Goal: Task Accomplishment & Management: Complete application form

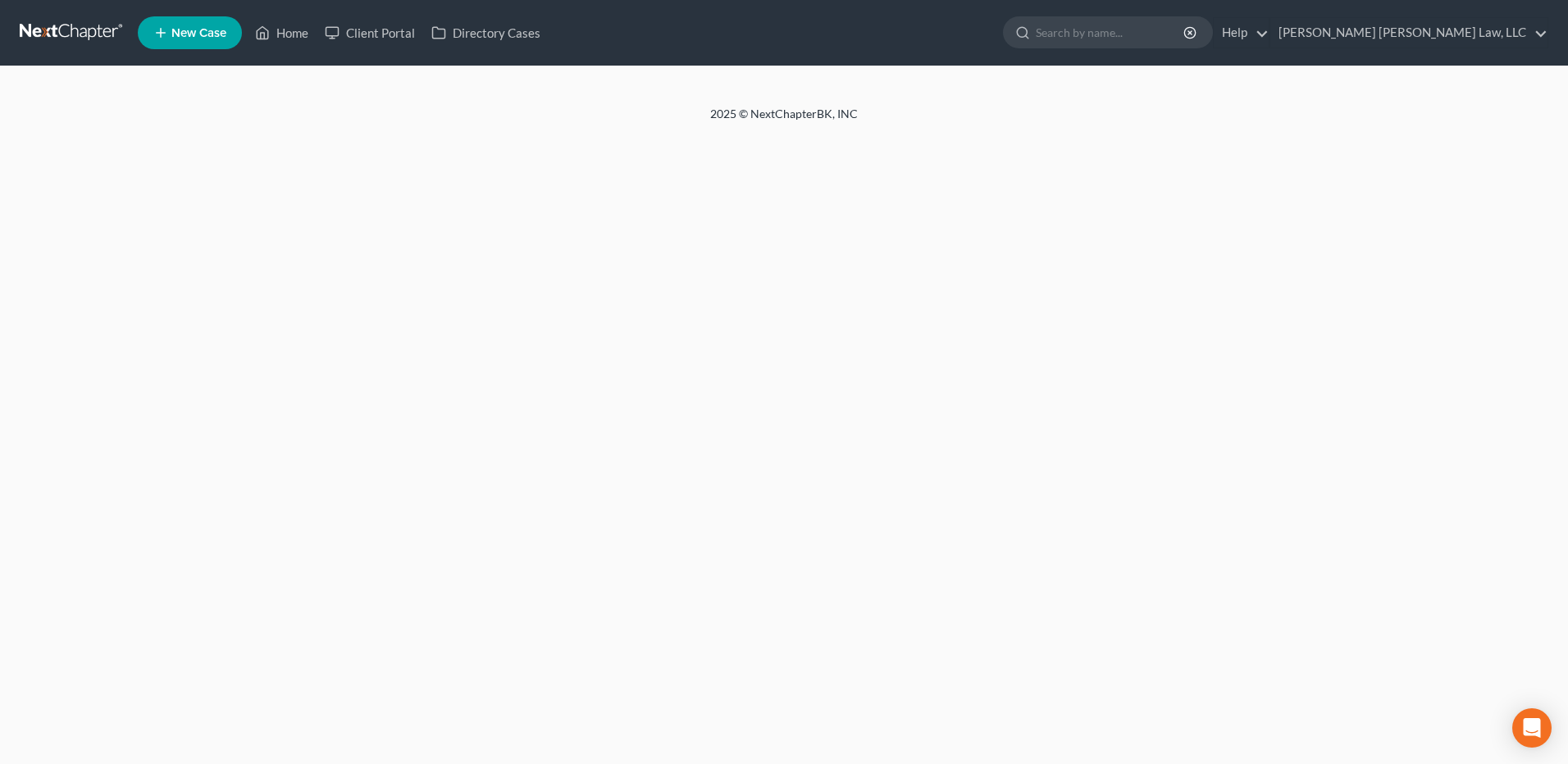
click at [75, 31] on link at bounding box center [72, 32] width 105 height 29
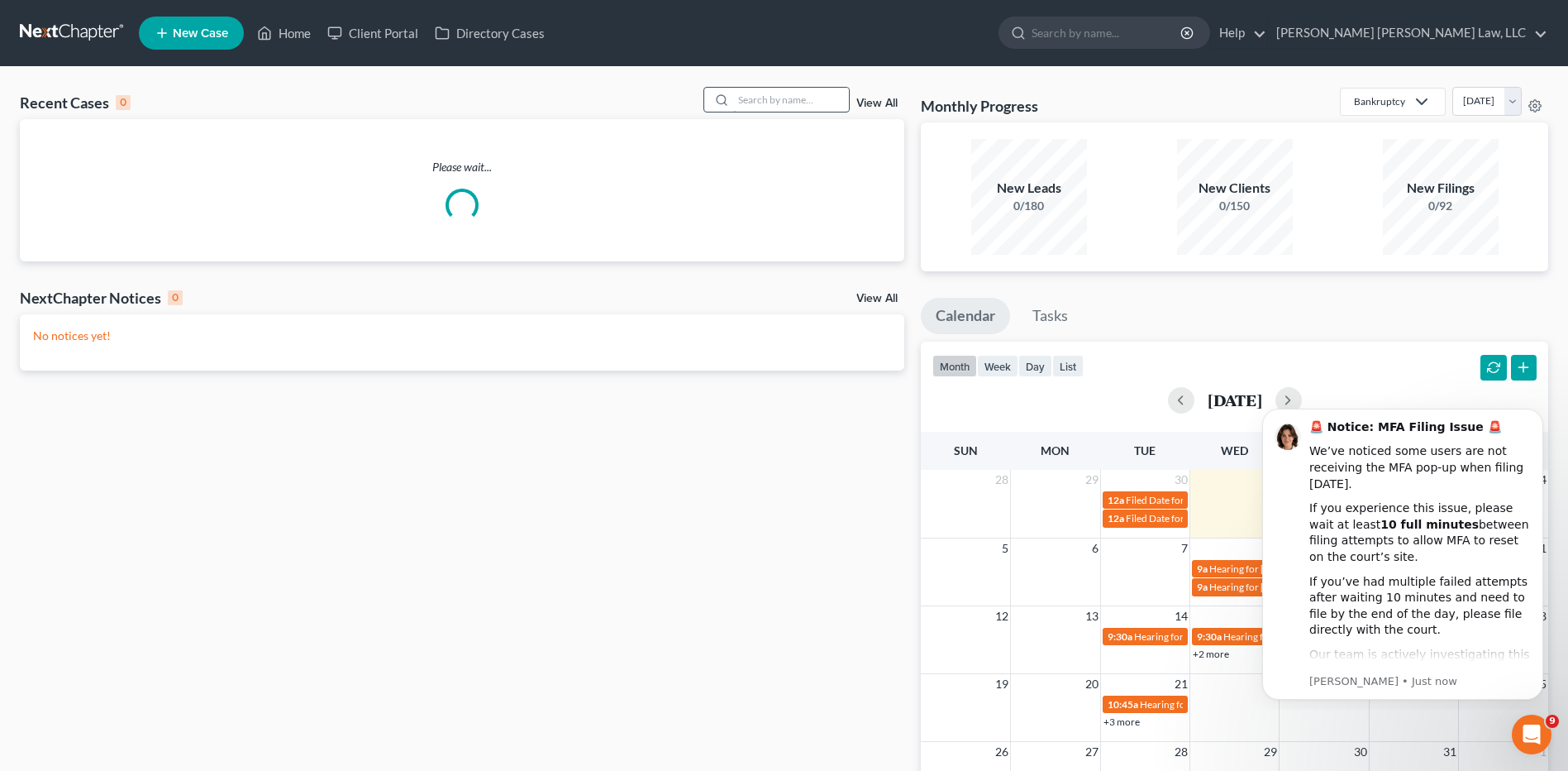
click at [777, 93] on input "search" at bounding box center [791, 99] width 116 height 24
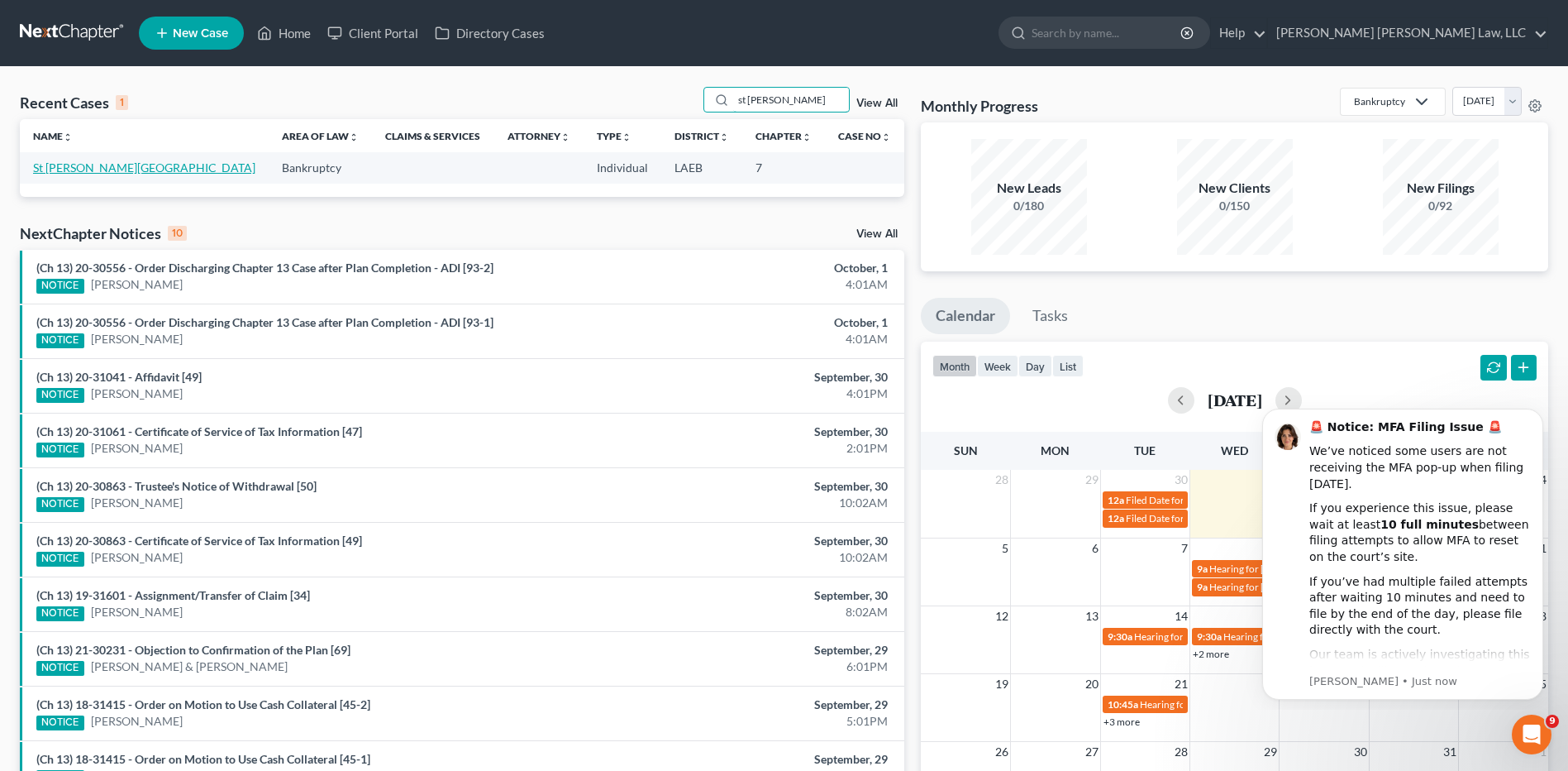
type input "st [PERSON_NAME]"
click at [97, 169] on link "St [PERSON_NAME][GEOGRAPHIC_DATA]" at bounding box center [145, 167] width 222 height 14
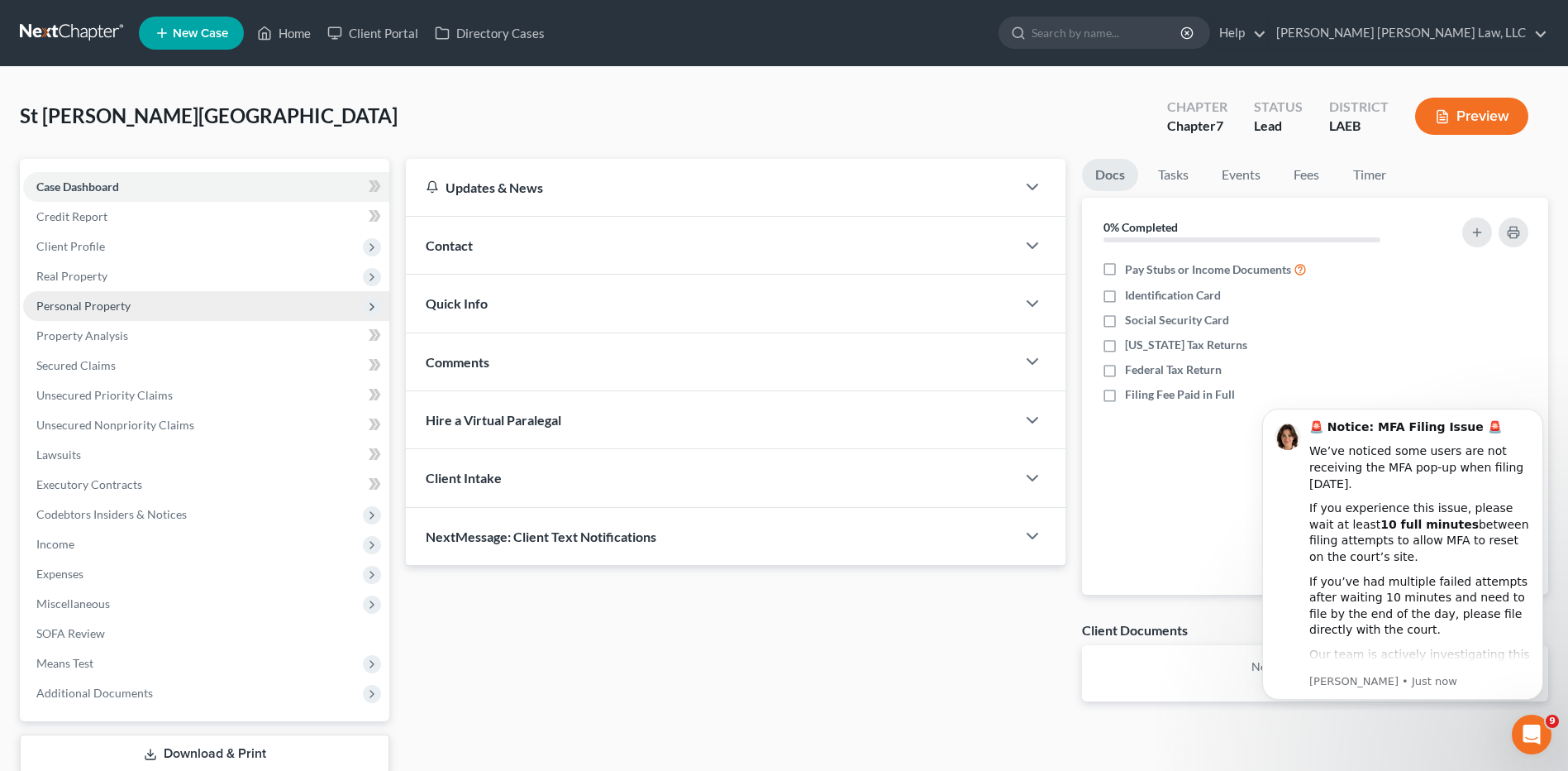
click at [54, 304] on span "Personal Property" at bounding box center [84, 306] width 94 height 14
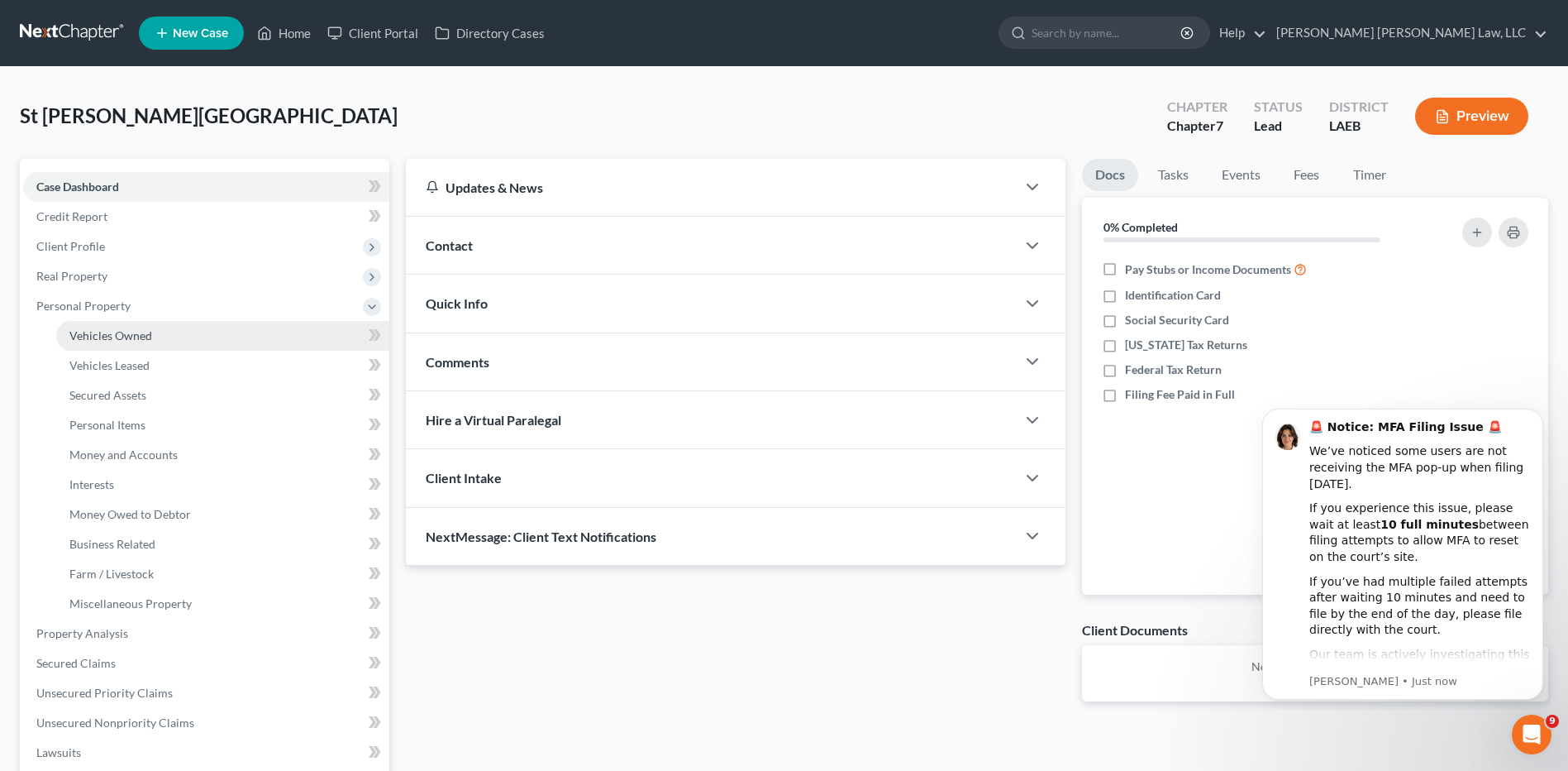
click at [116, 338] on span "Vehicles Owned" at bounding box center [111, 335] width 83 height 14
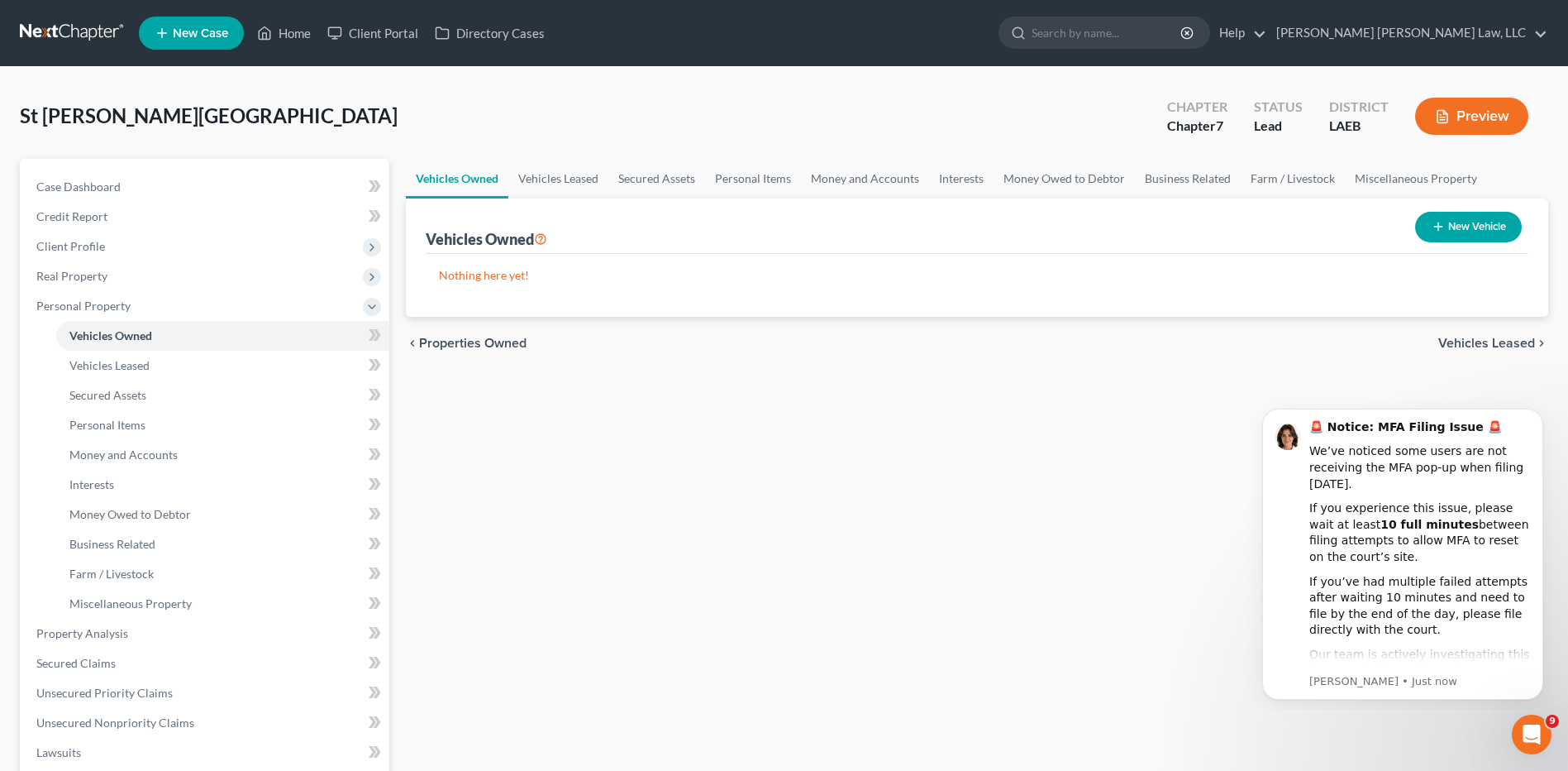
click at [1461, 217] on button "New Vehicle" at bounding box center [1469, 226] width 106 height 30
select select "0"
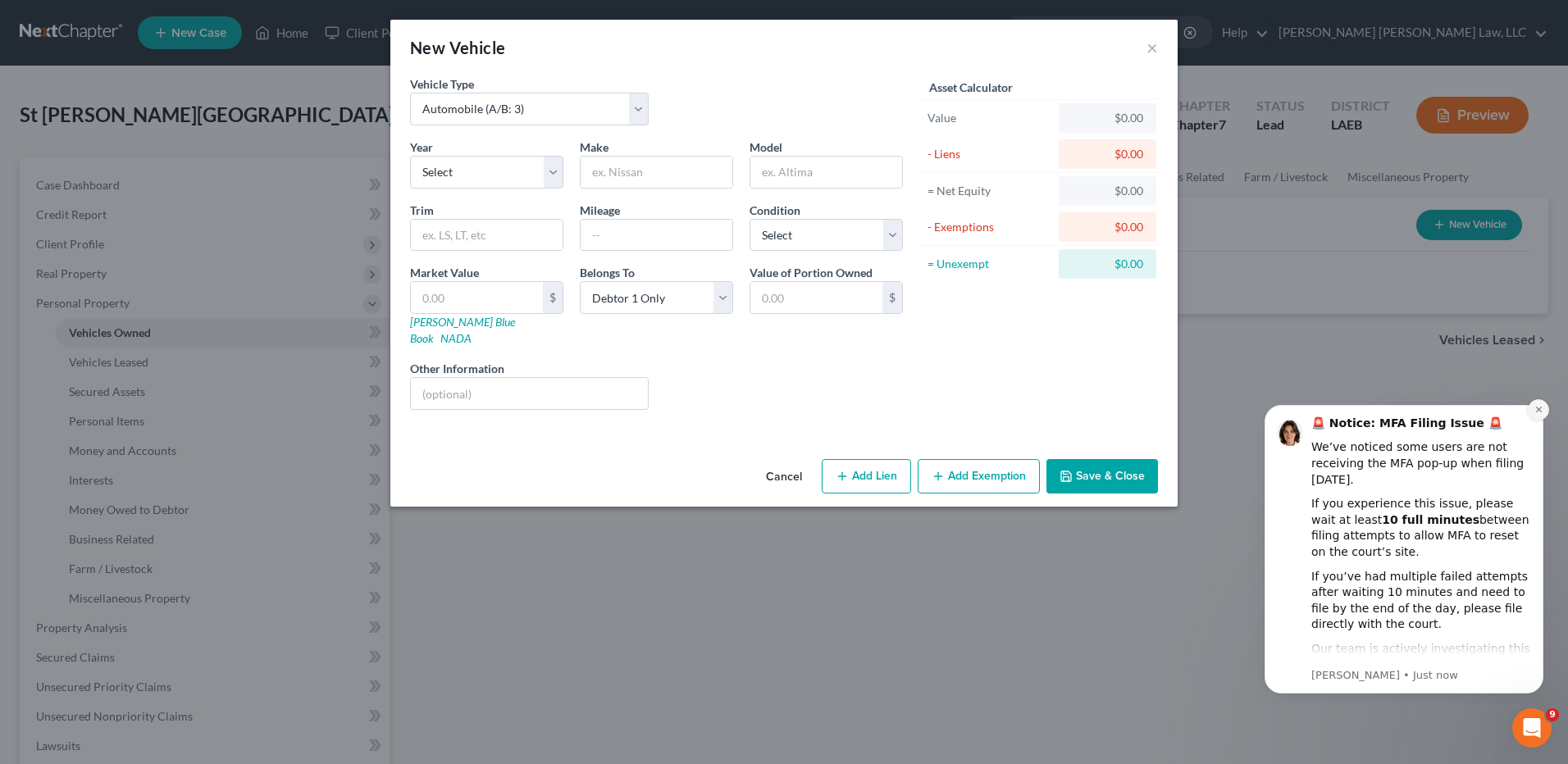
click at [1535, 404] on button "Dismiss notification" at bounding box center [1539, 410] width 21 height 21
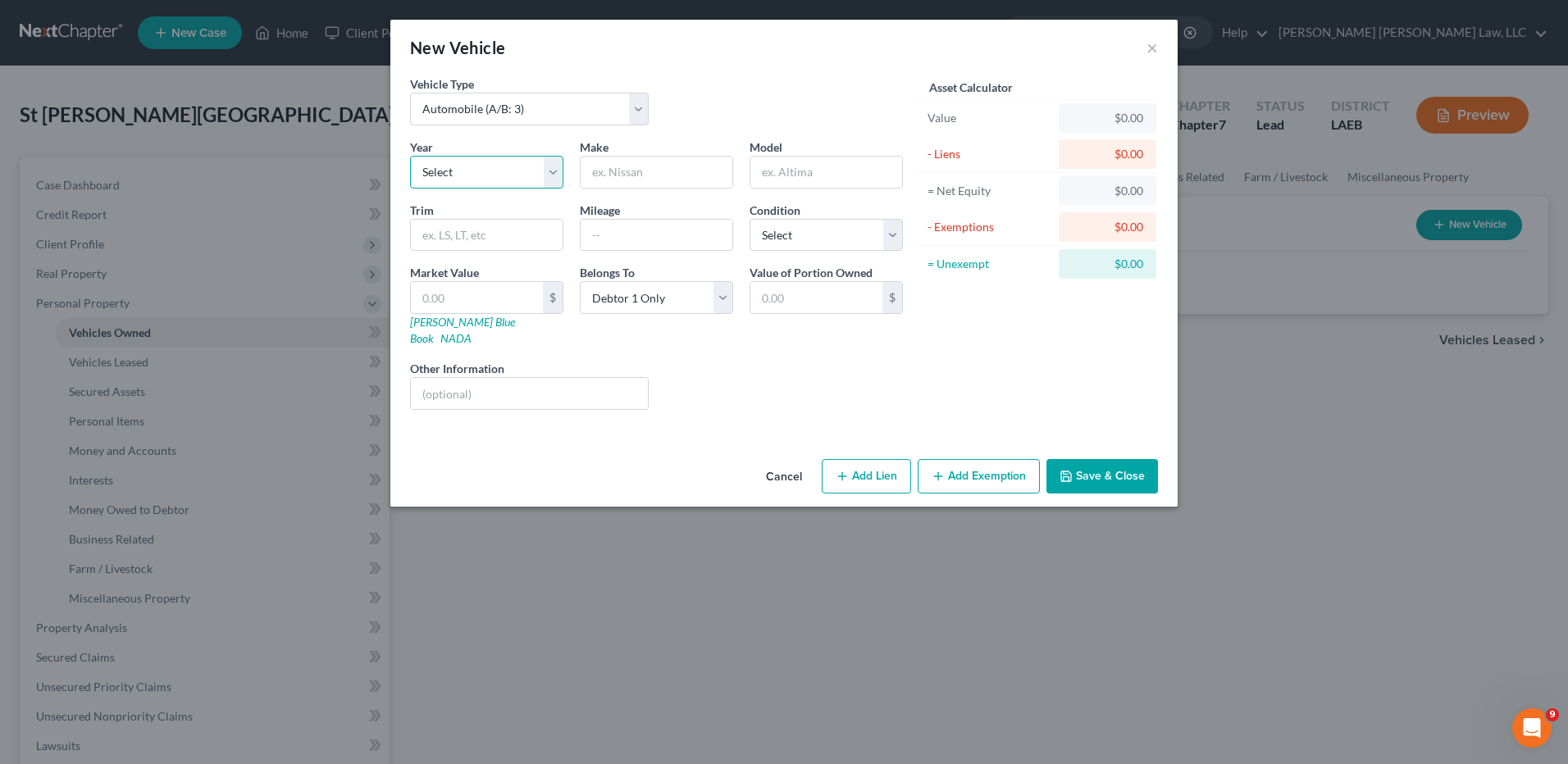
click at [466, 171] on select "Select 2026 2025 2024 2023 2022 2021 2020 2019 2018 2017 2016 2015 2014 2013 20…" at bounding box center [486, 172] width 153 height 33
select select "21"
click at [410, 156] on select "Select 2026 2025 2024 2023 2022 2021 2020 2019 2018 2017 2016 2015 2014 2013 20…" at bounding box center [486, 172] width 153 height 33
click at [653, 161] on input "text" at bounding box center [656, 172] width 152 height 31
type input "Honda"
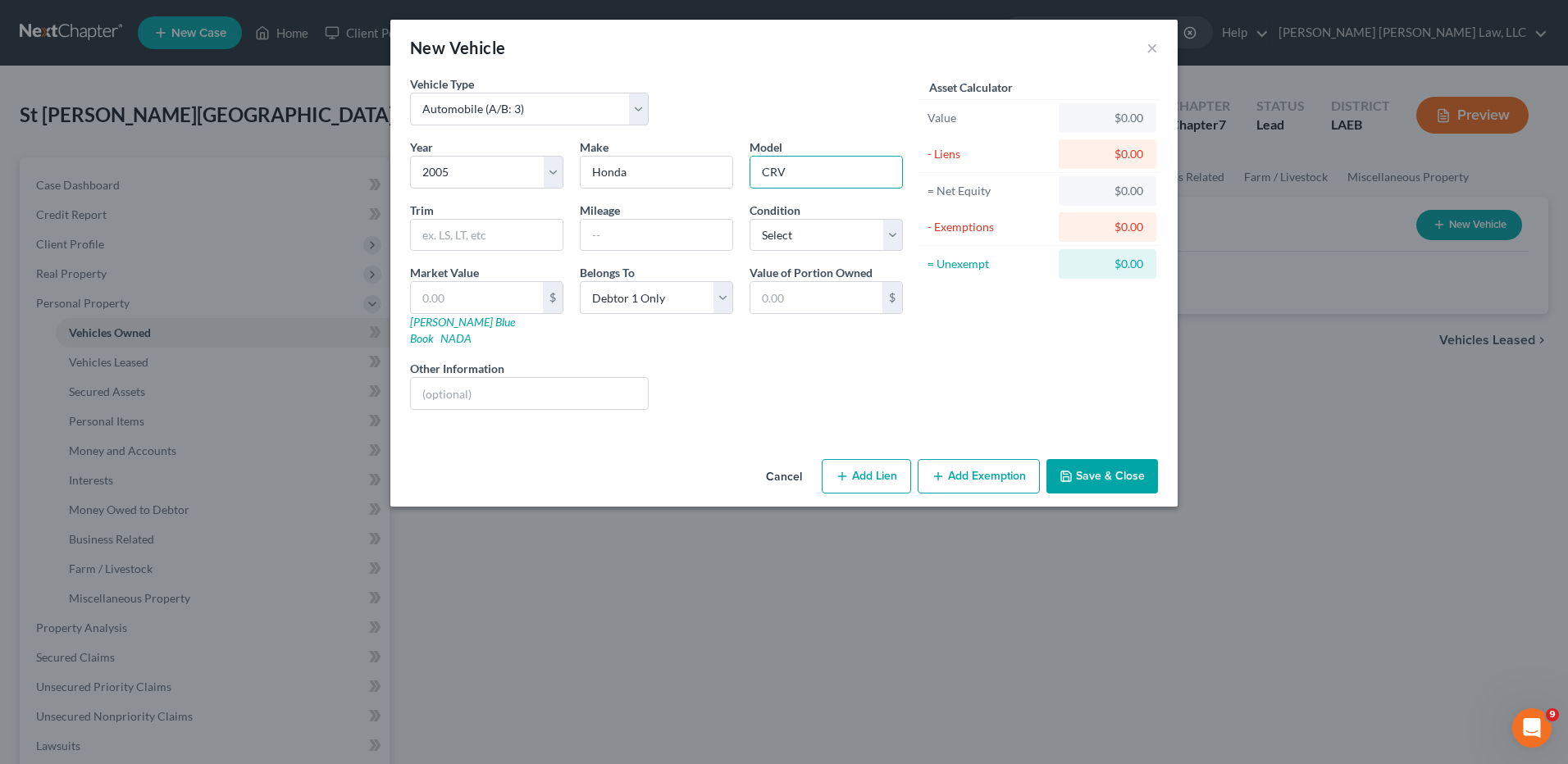
type input "CRV"
click at [609, 242] on input "text" at bounding box center [656, 235] width 152 height 31
type input "198,111"
click at [782, 231] on select "Select Excellent Very Good Good Fair Poor" at bounding box center [826, 236] width 153 height 33
select select "2"
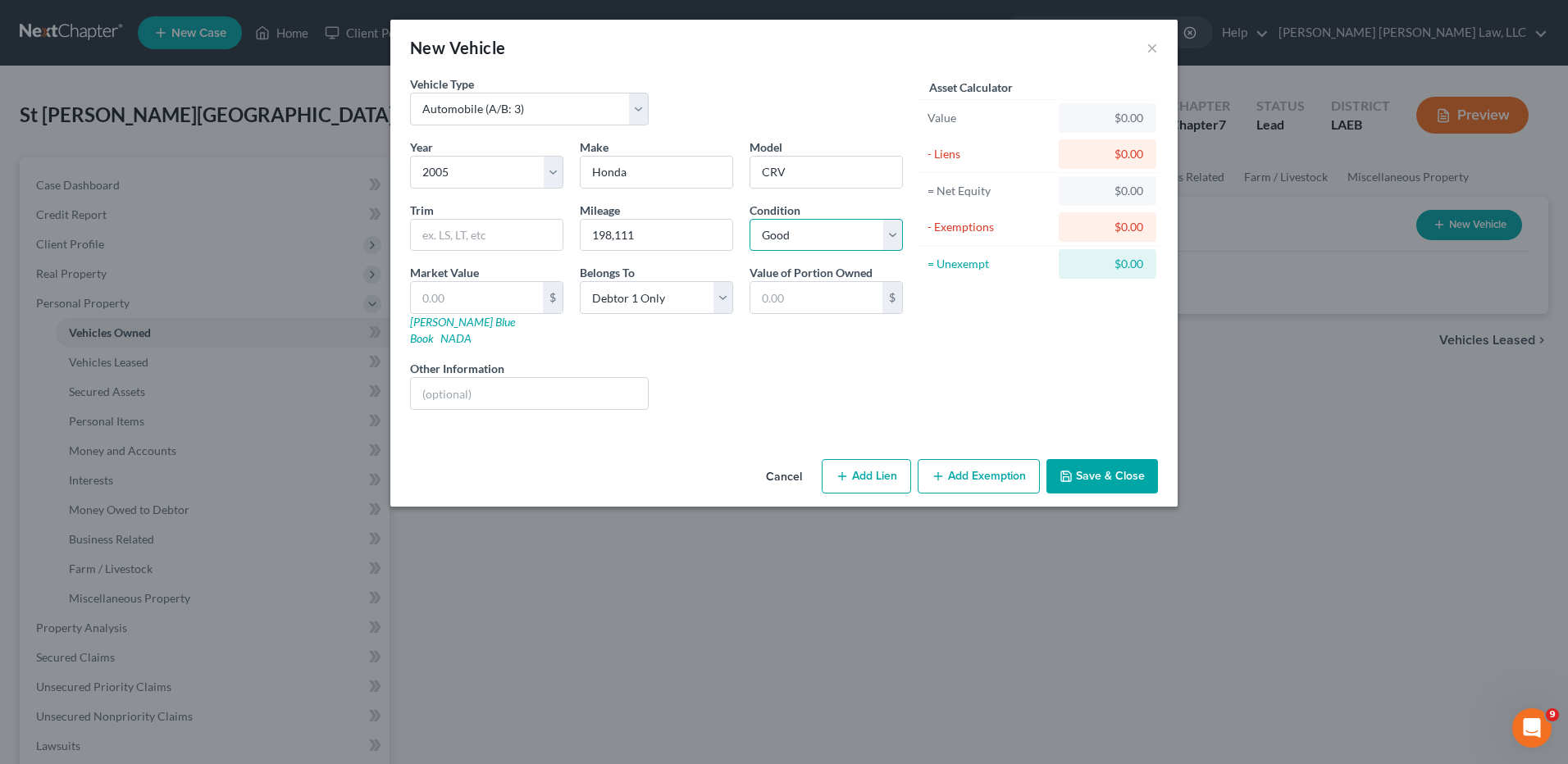
click at [750, 219] on select "Select Excellent Very Good Good Fair Poor" at bounding box center [826, 236] width 153 height 33
click at [420, 325] on link "[PERSON_NAME] Blue Book" at bounding box center [462, 329] width 105 height 30
click at [419, 300] on input "text" at bounding box center [476, 297] width 132 height 31
type input "1"
type input "1.00"
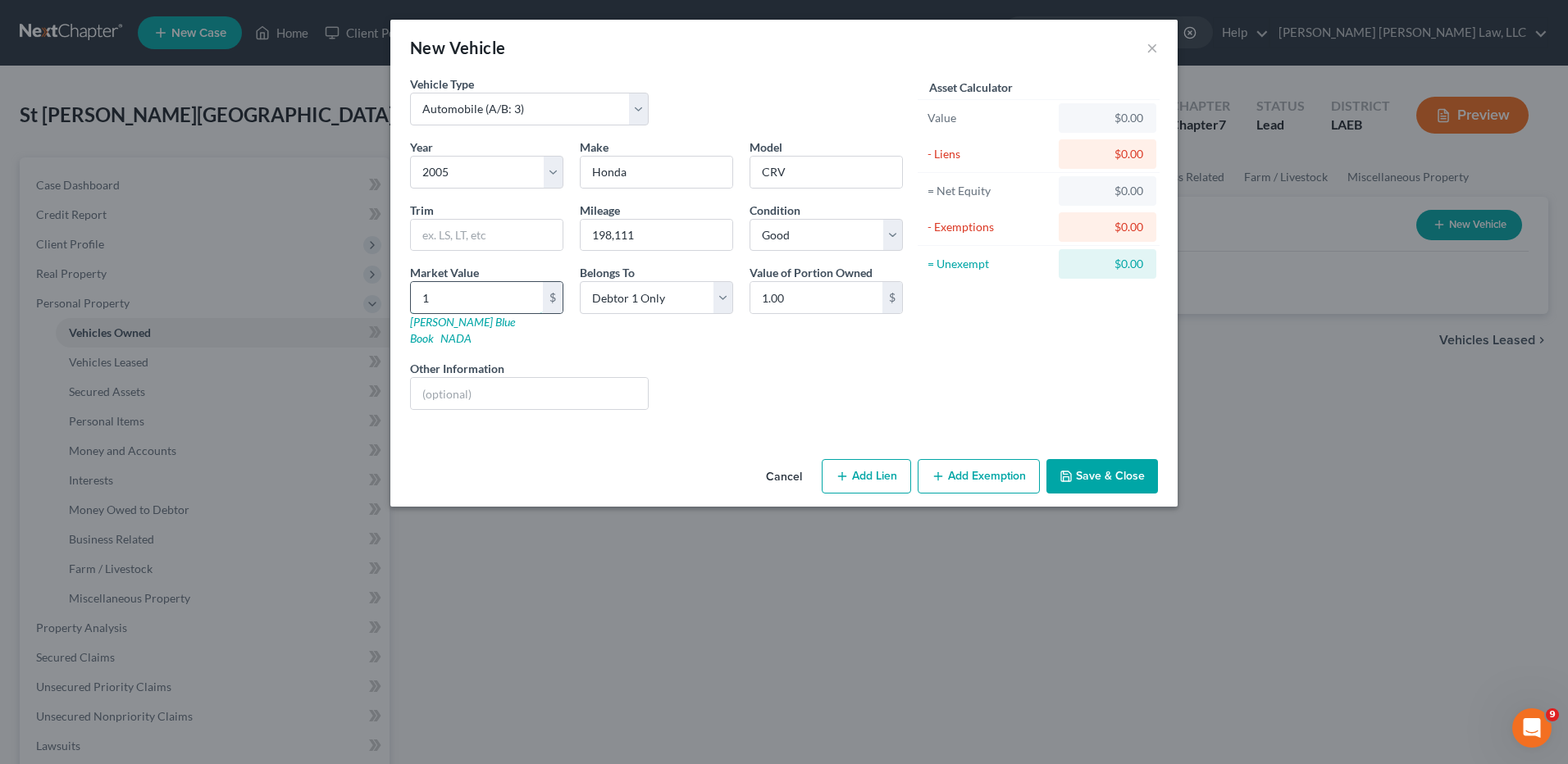
type input "15"
type input "15.00"
type input "157"
type input "157.00"
type input "1577"
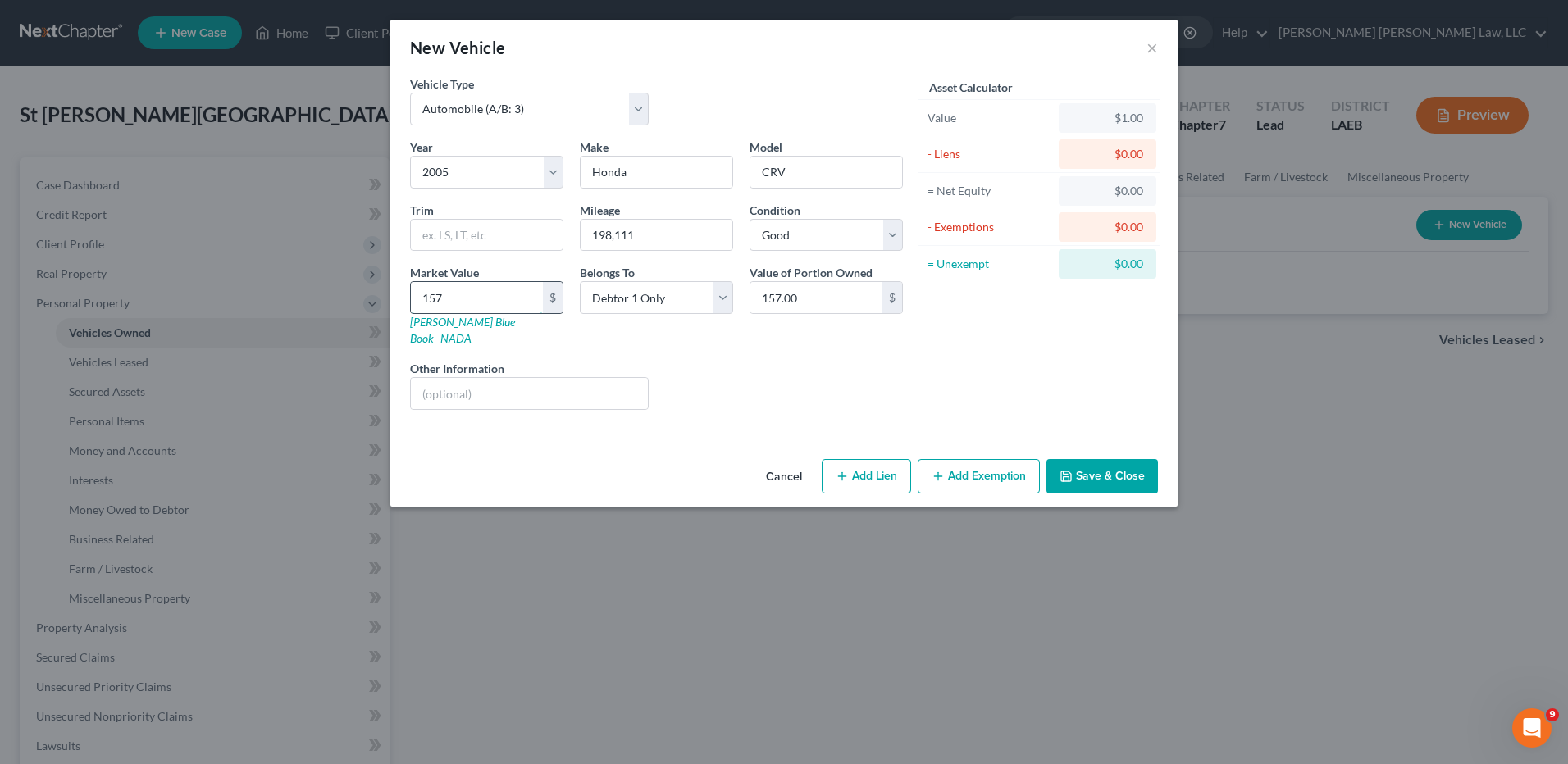
type input "1,577.00"
click at [1085, 459] on button "Save & Close" at bounding box center [1102, 476] width 111 height 34
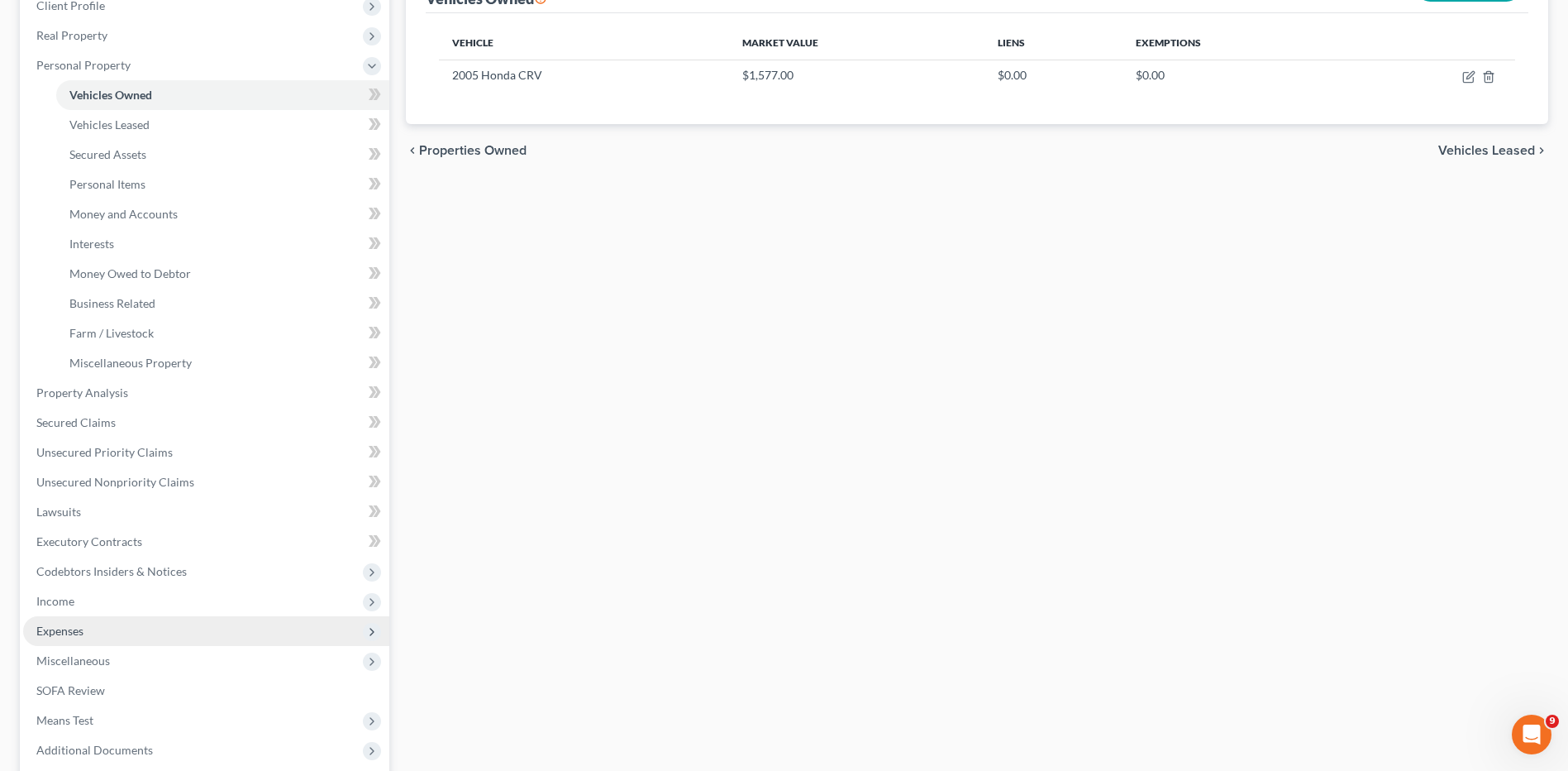
scroll to position [248, 0]
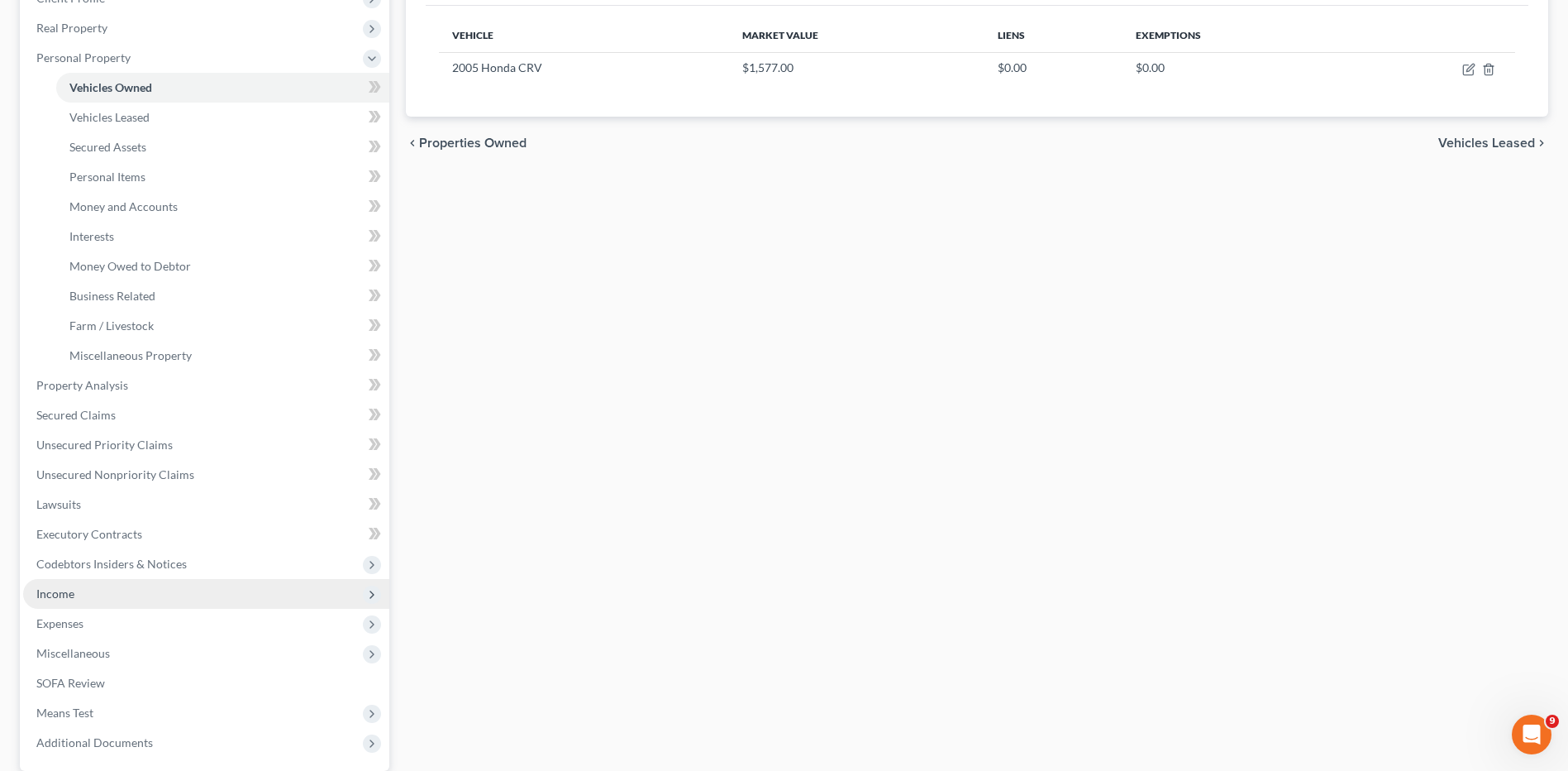
click at [65, 589] on span "Income" at bounding box center [55, 593] width 38 height 14
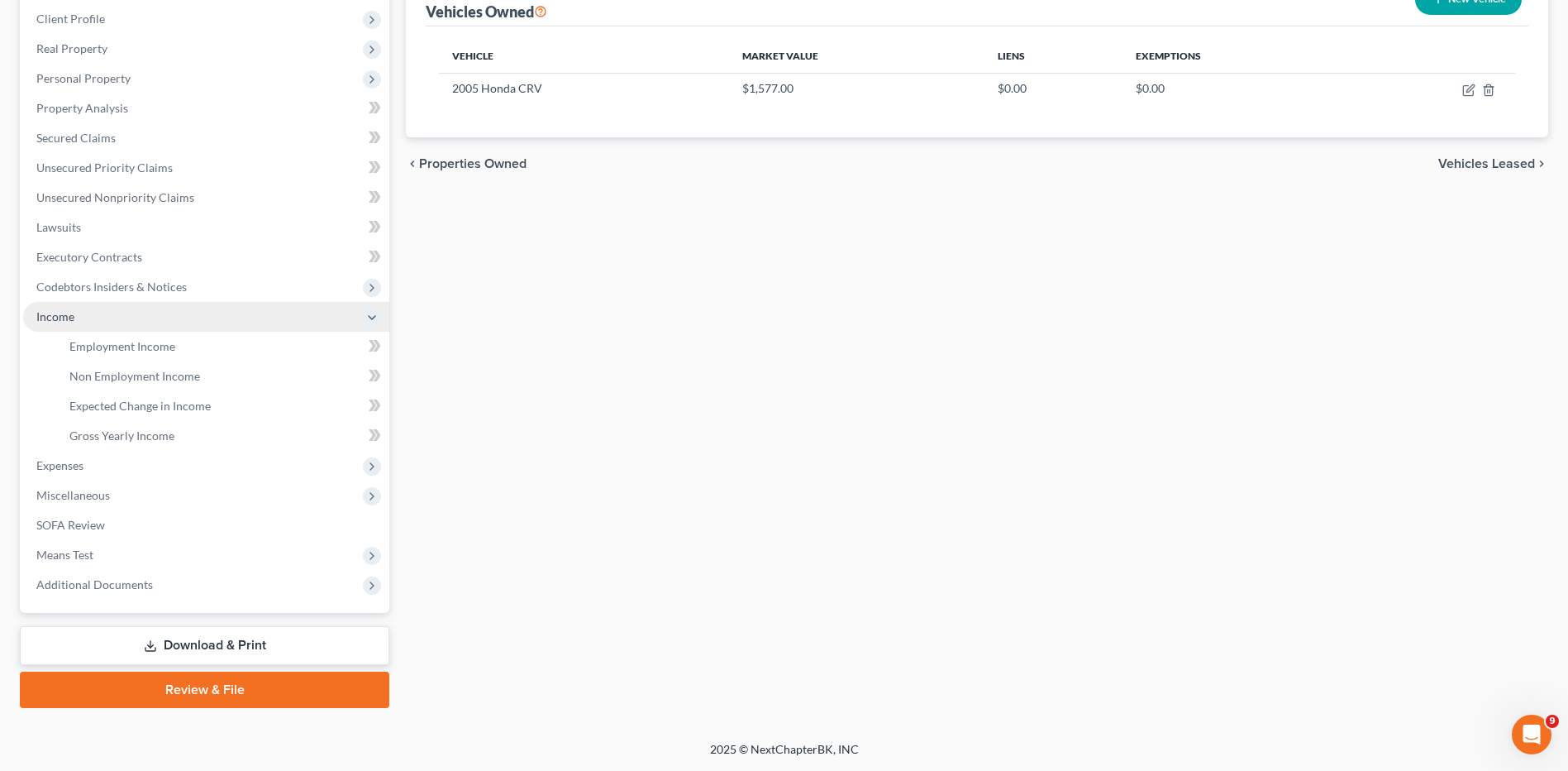
scroll to position [227, 0]
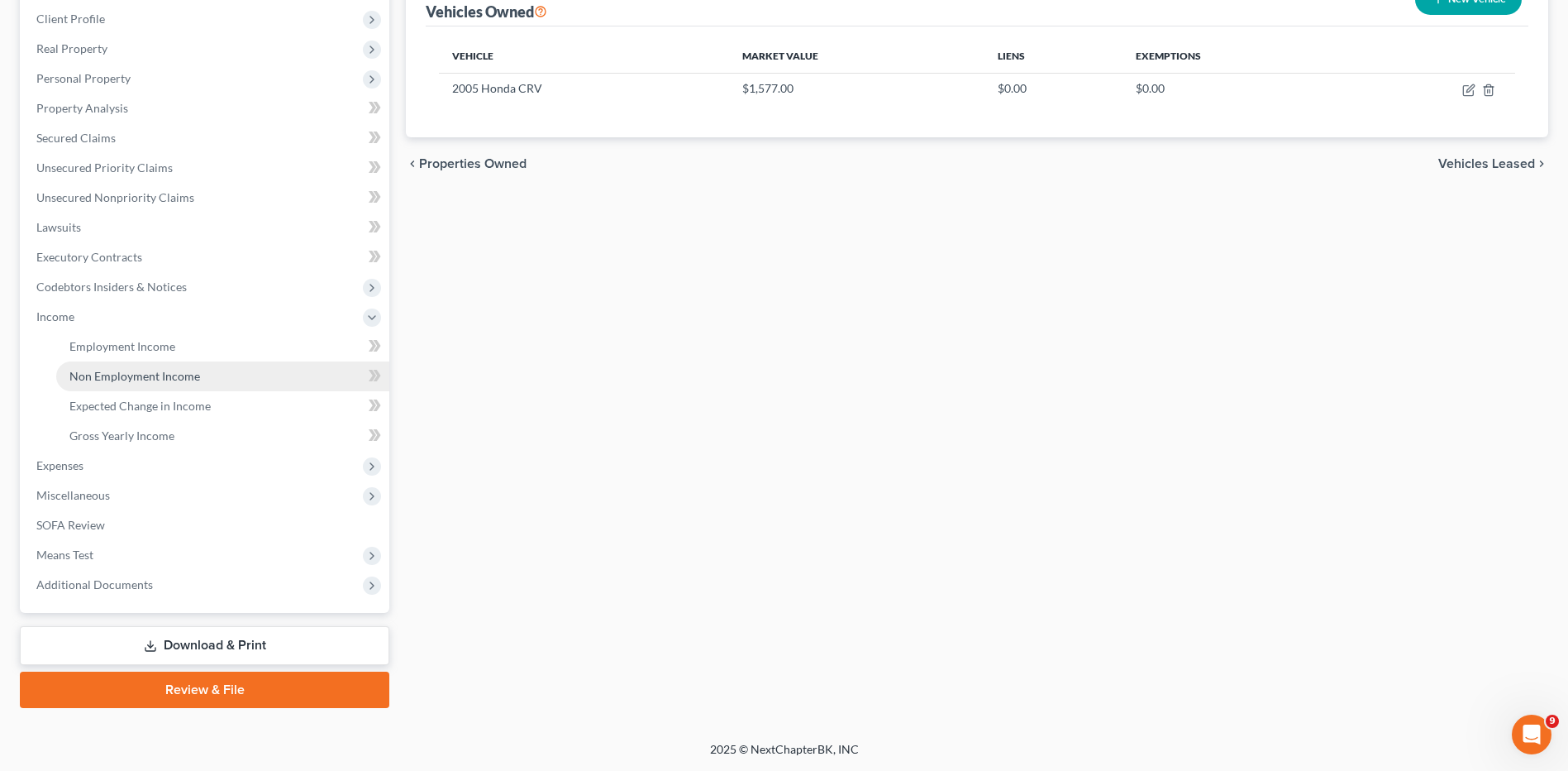
click at [122, 372] on span "Non Employment Income" at bounding box center [135, 376] width 131 height 14
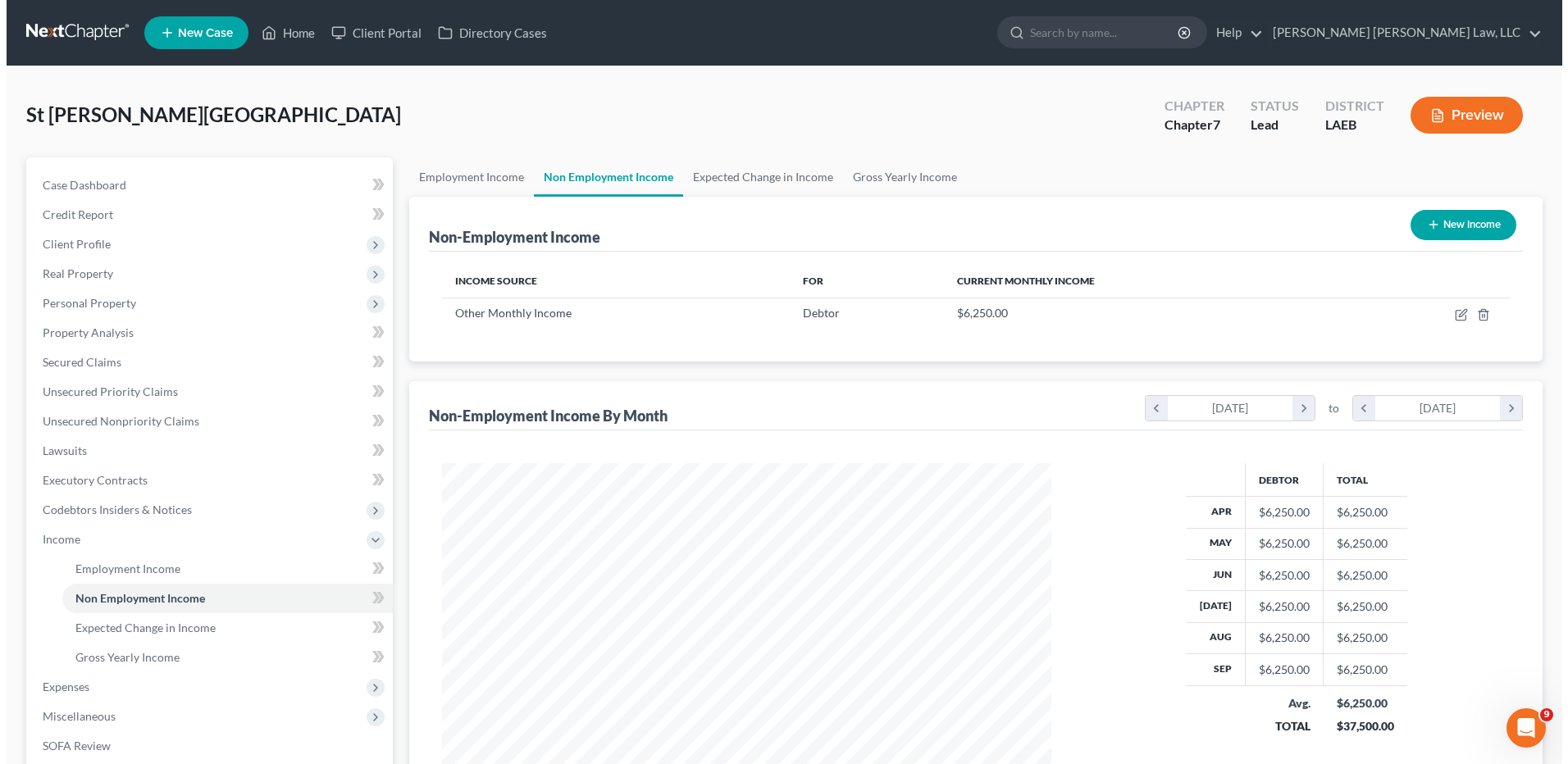
scroll to position [304, 642]
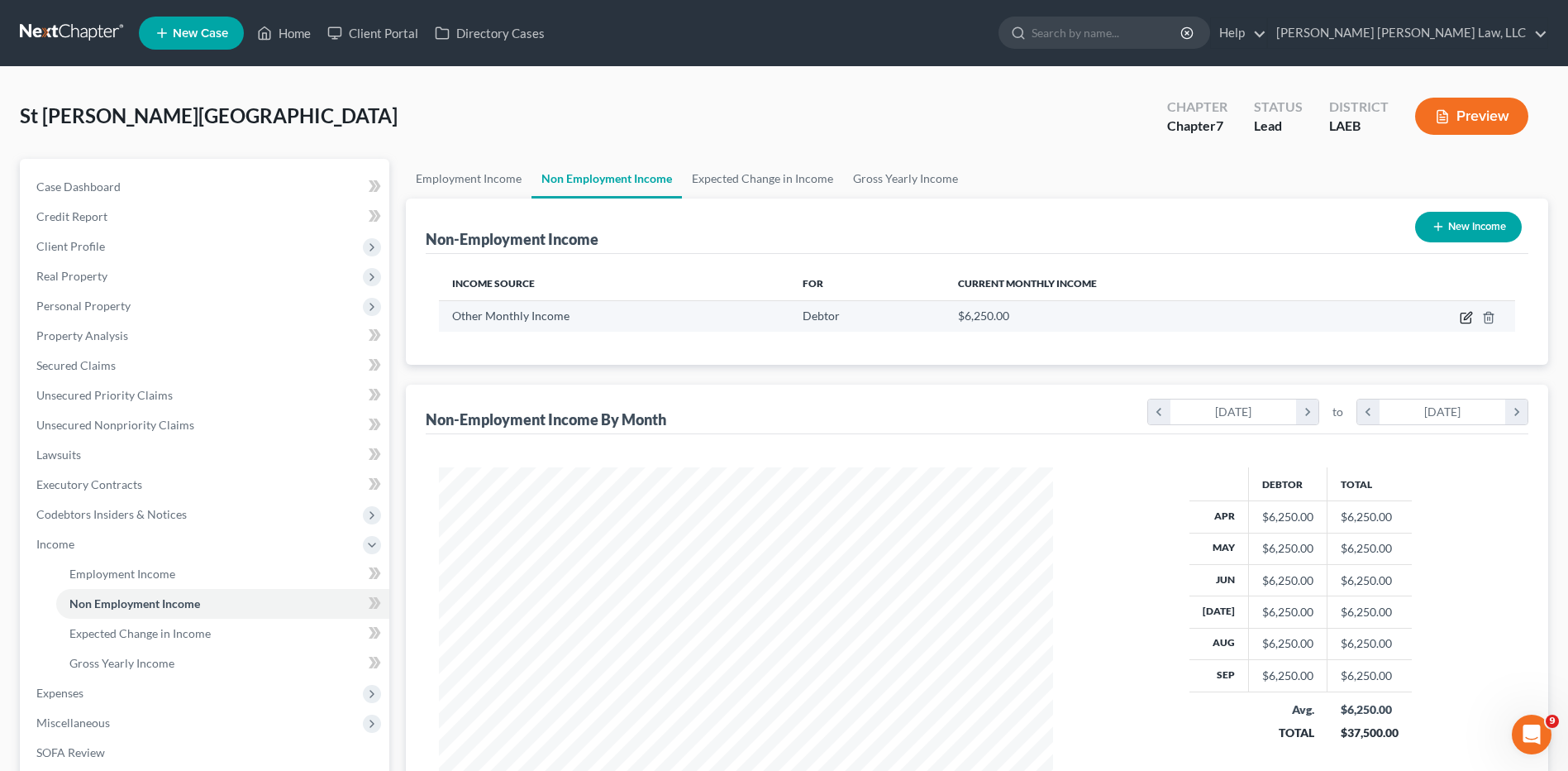
click at [1467, 322] on icon "button" at bounding box center [1466, 317] width 13 height 13
select select "13"
select select "0"
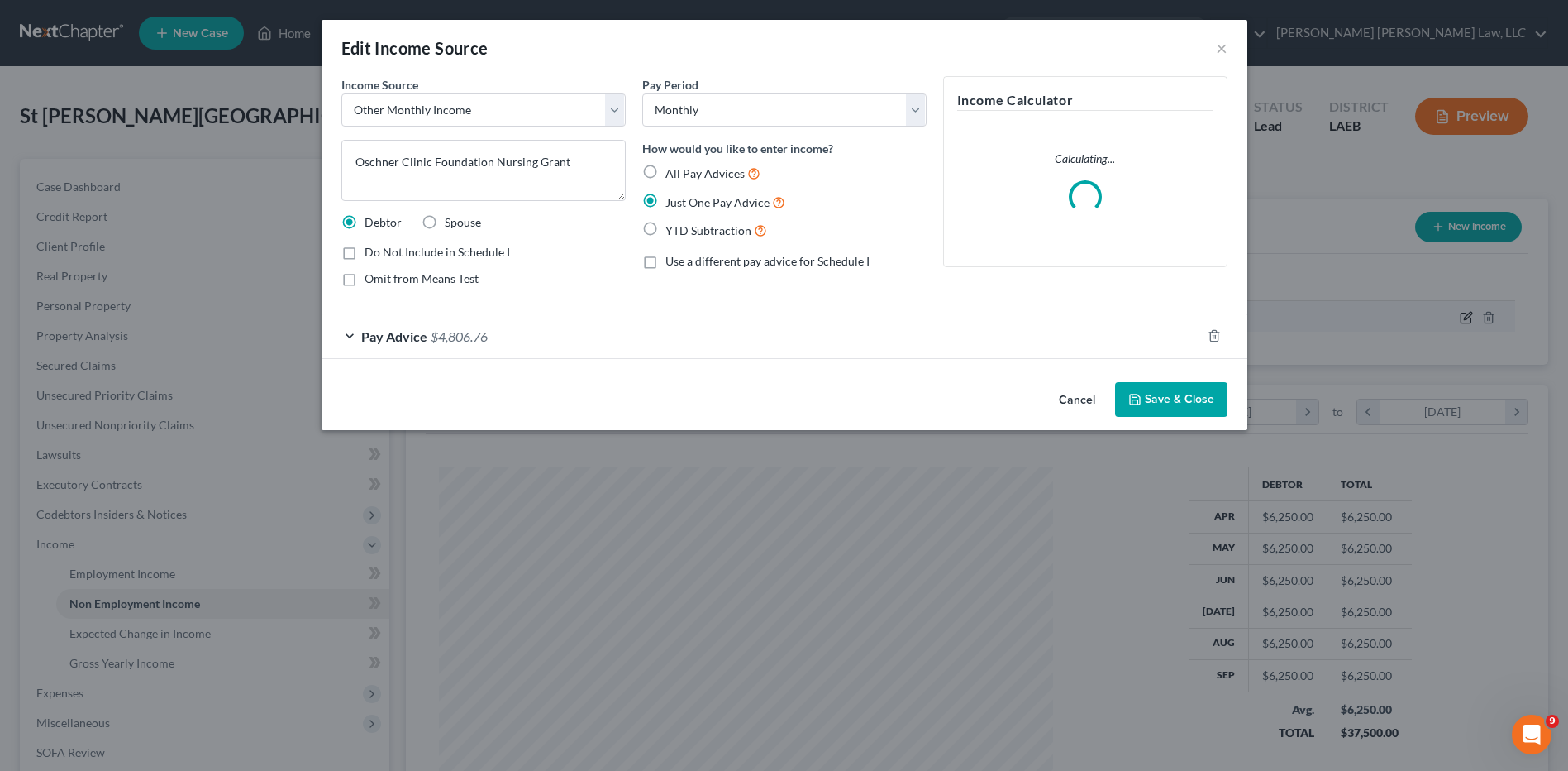
scroll to position [309, 653]
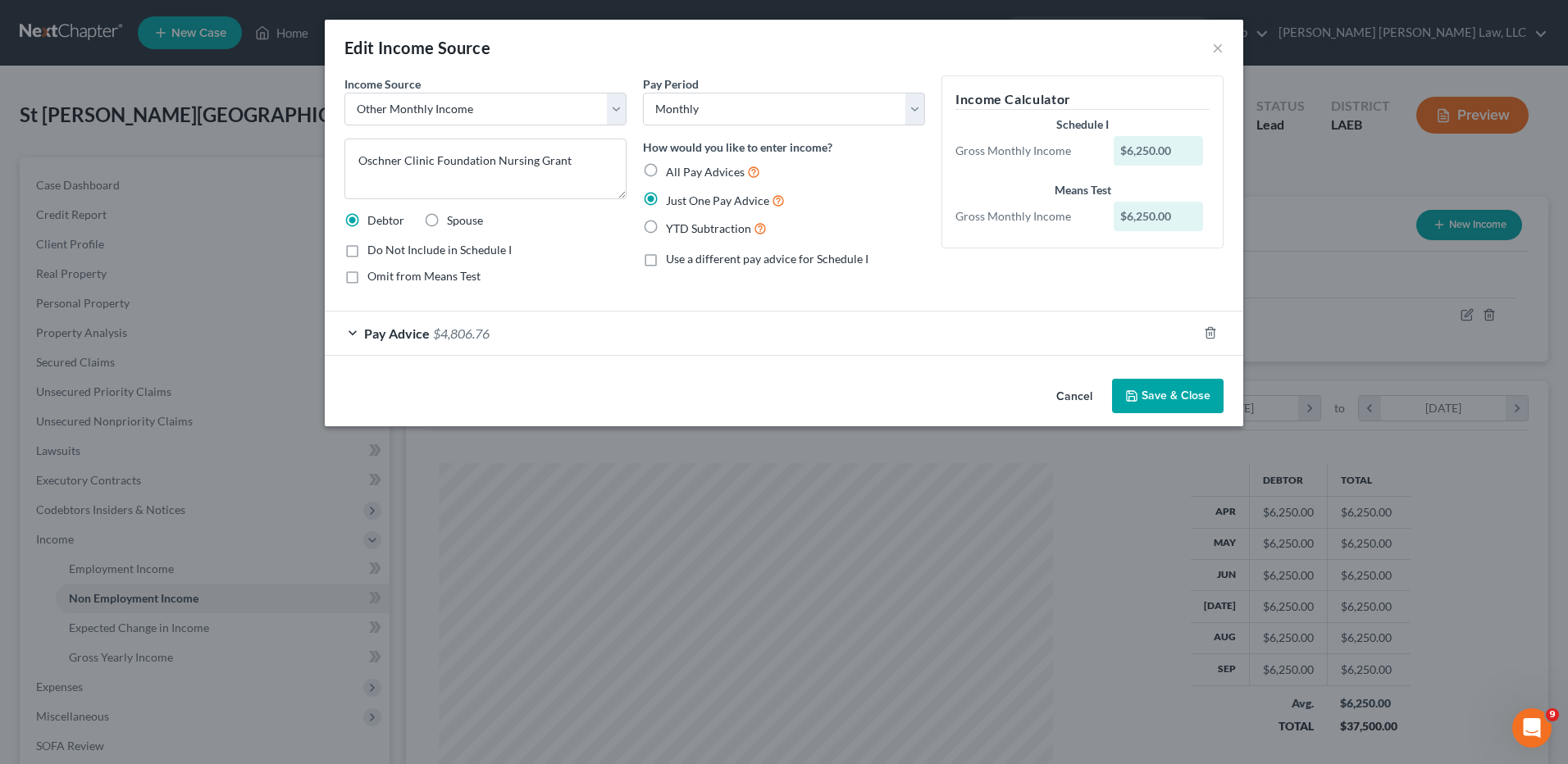
click at [505, 321] on div "Pay Advice $4,806.76" at bounding box center [761, 333] width 873 height 44
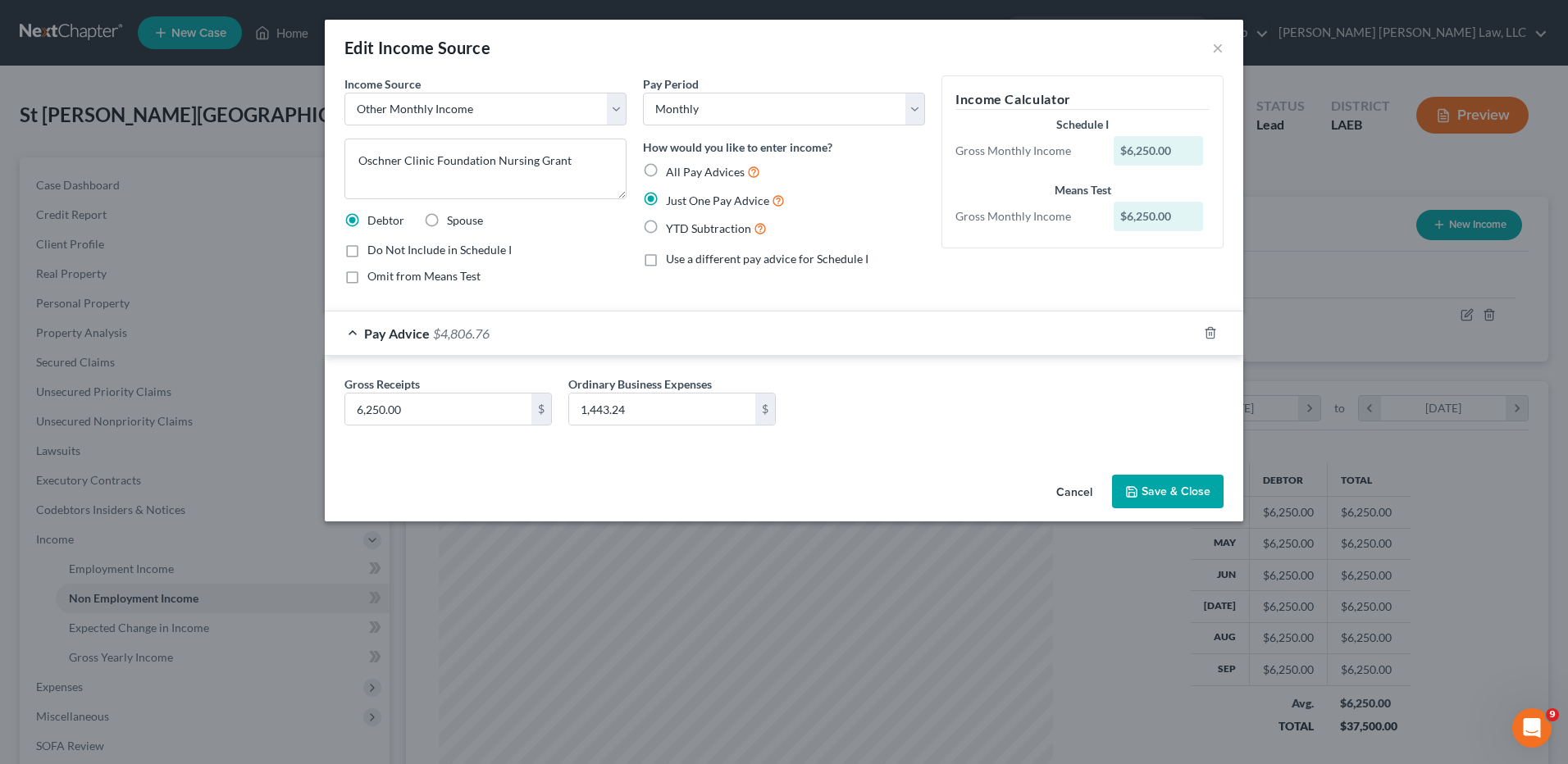
click at [666, 170] on label "All Pay Advices" at bounding box center [713, 171] width 95 height 19
click at [673, 170] on input "All Pay Advices" at bounding box center [678, 167] width 11 height 11
radio input "true"
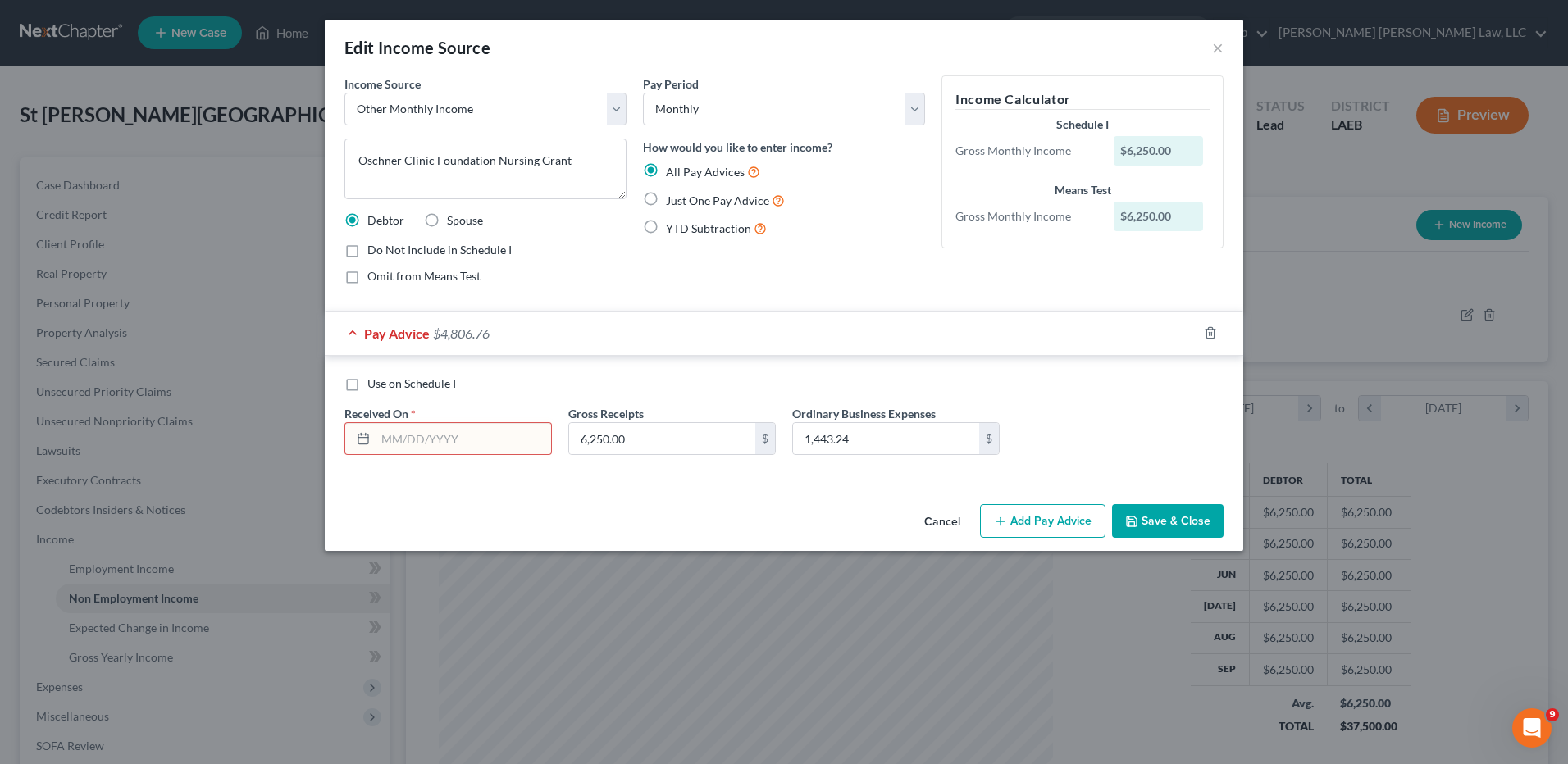
click at [420, 434] on input "text" at bounding box center [463, 439] width 176 height 31
type input "[DATE]"
click at [1127, 527] on icon "button" at bounding box center [1131, 520] width 13 height 13
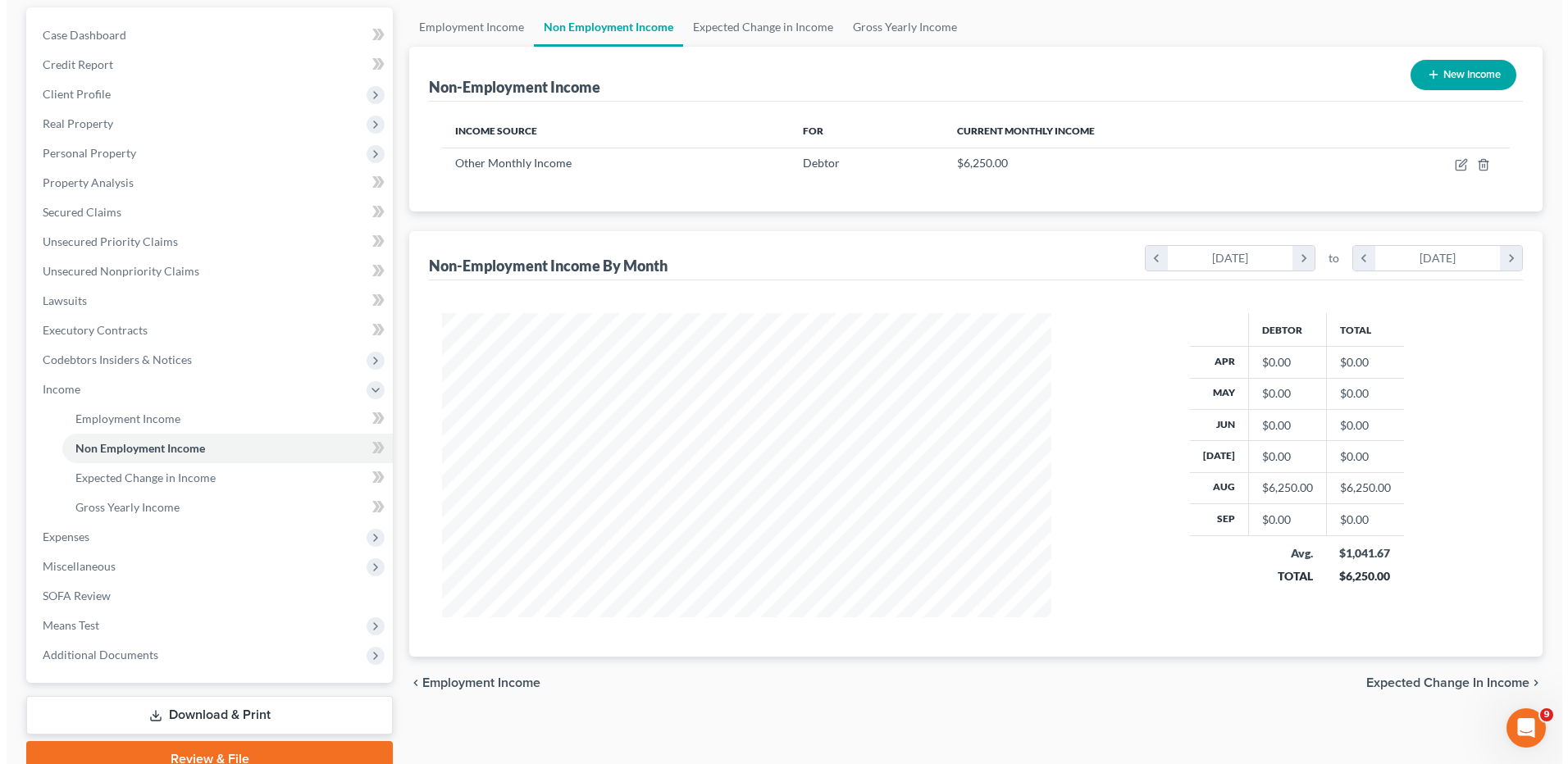
scroll to position [164, 0]
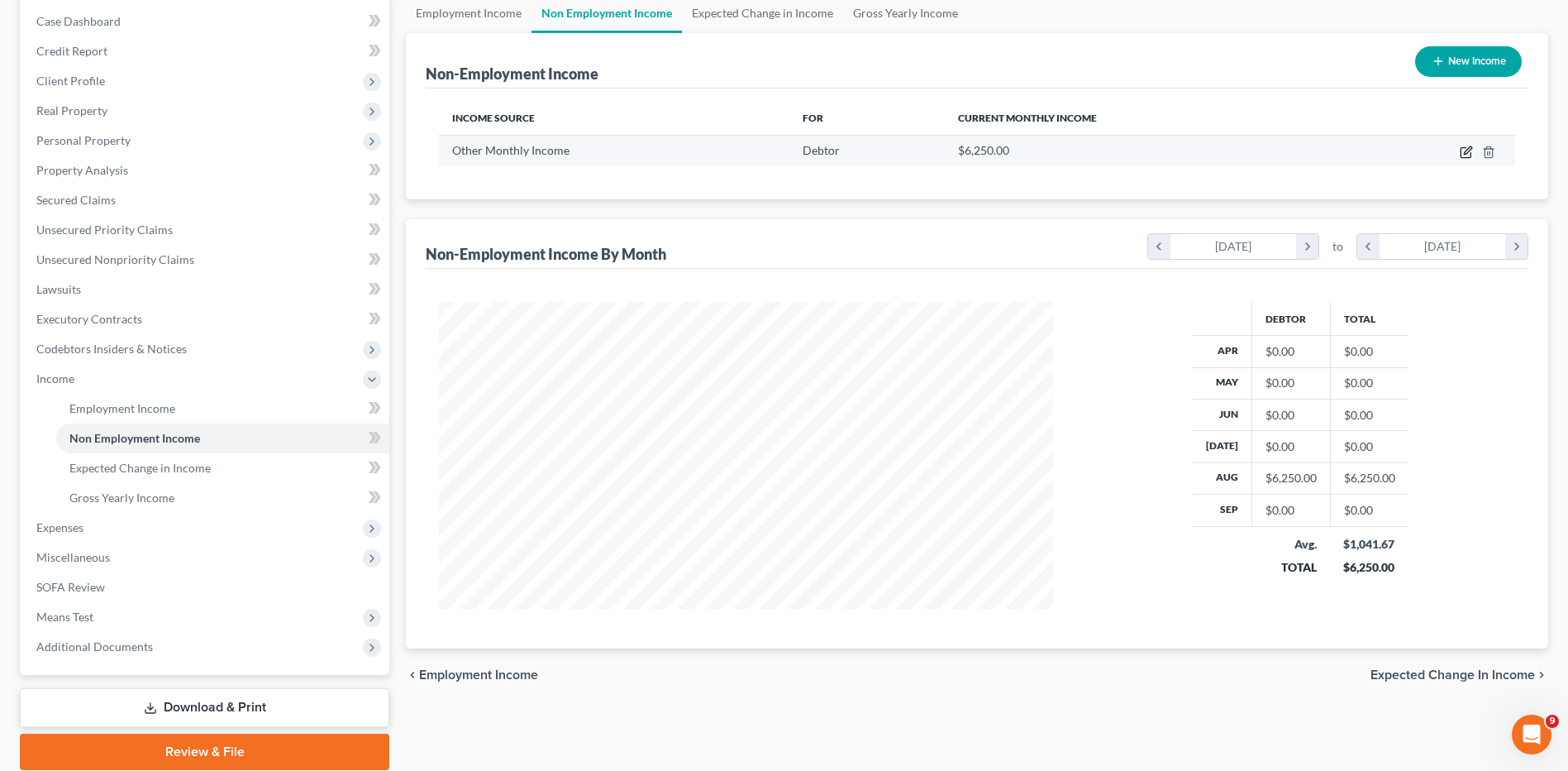
click at [1467, 153] on icon "button" at bounding box center [1466, 151] width 13 height 13
select select "13"
select select "0"
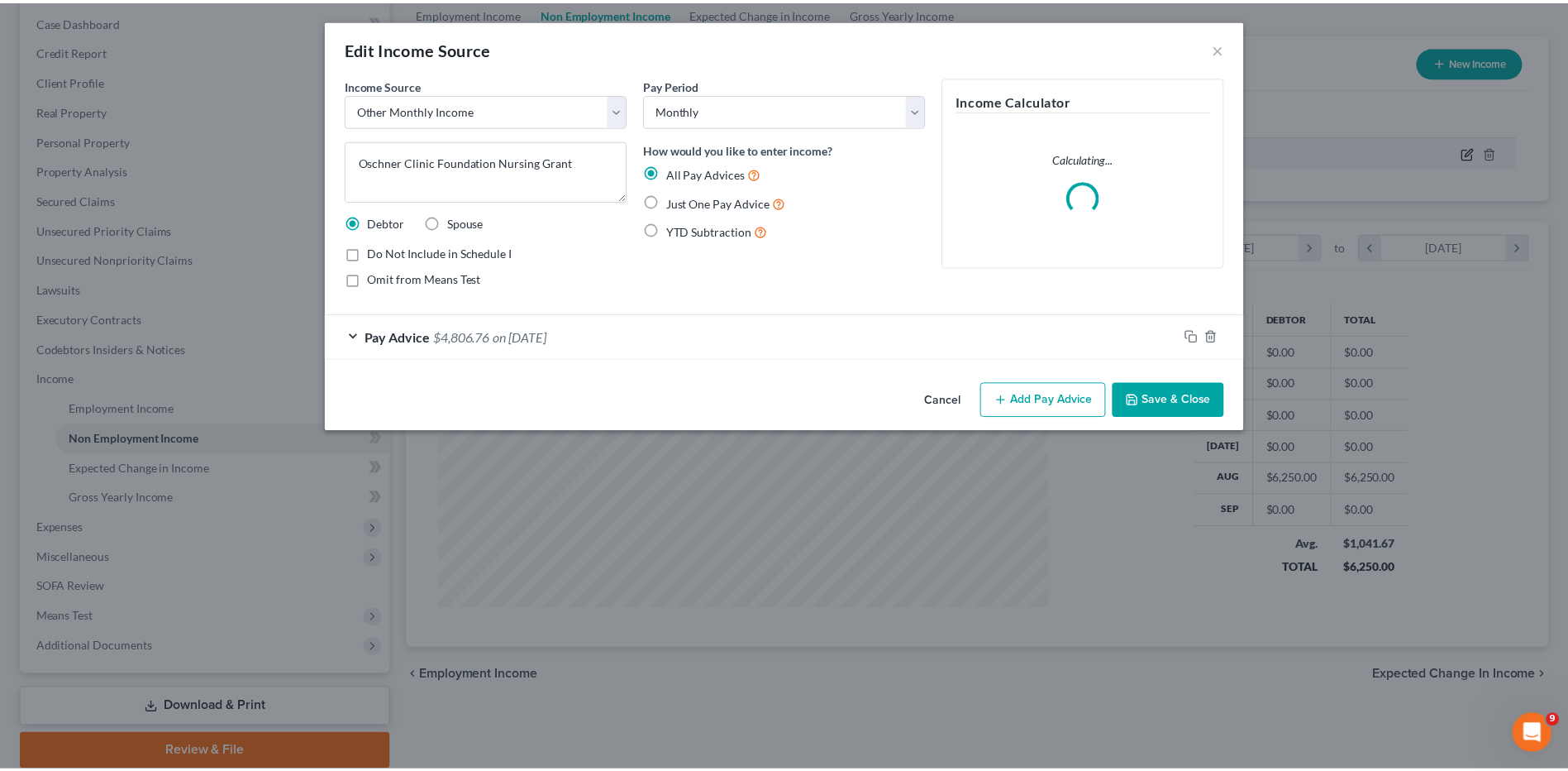
scroll to position [309, 653]
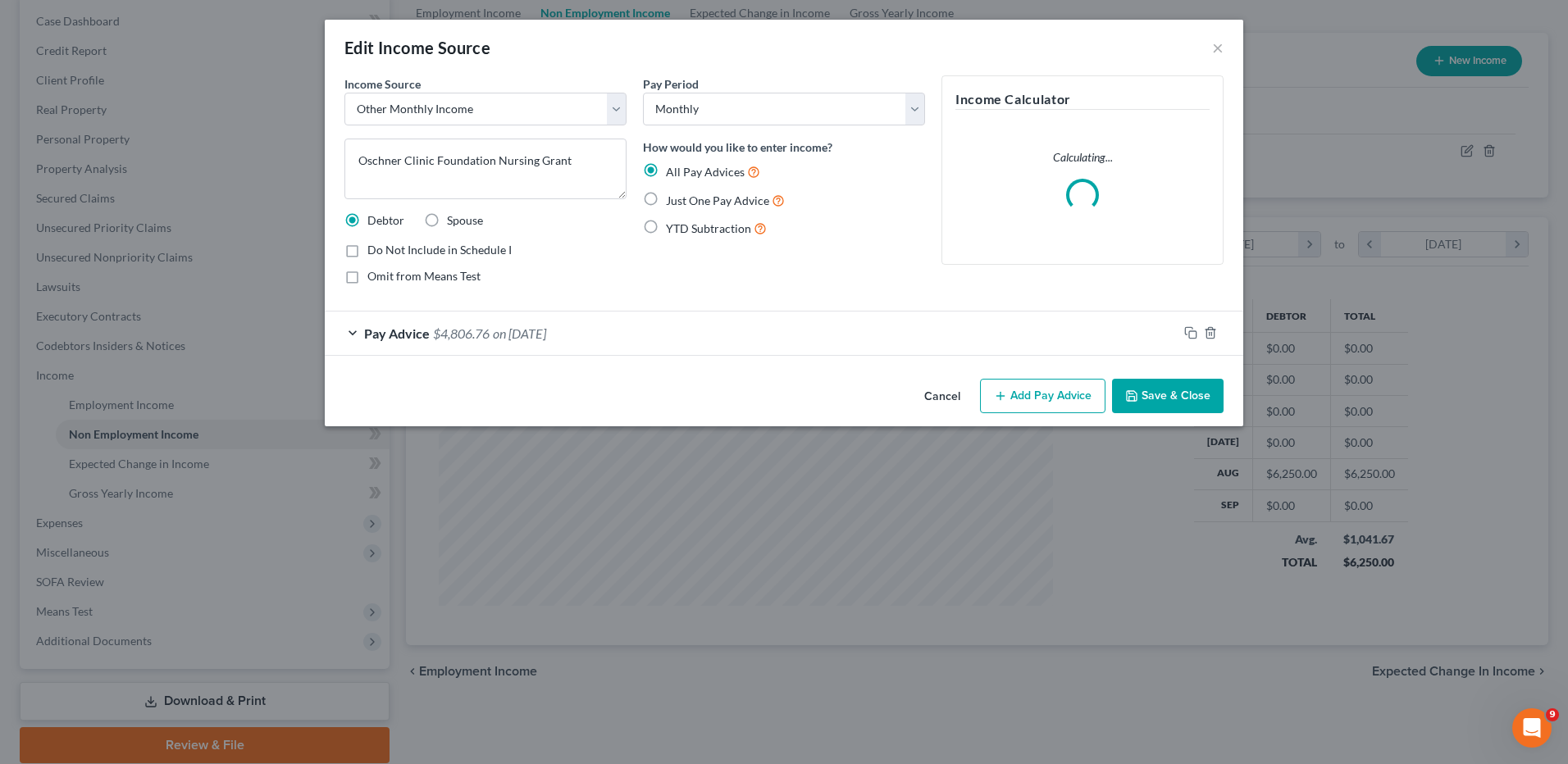
click at [1157, 396] on button "Save & Close" at bounding box center [1167, 395] width 111 height 34
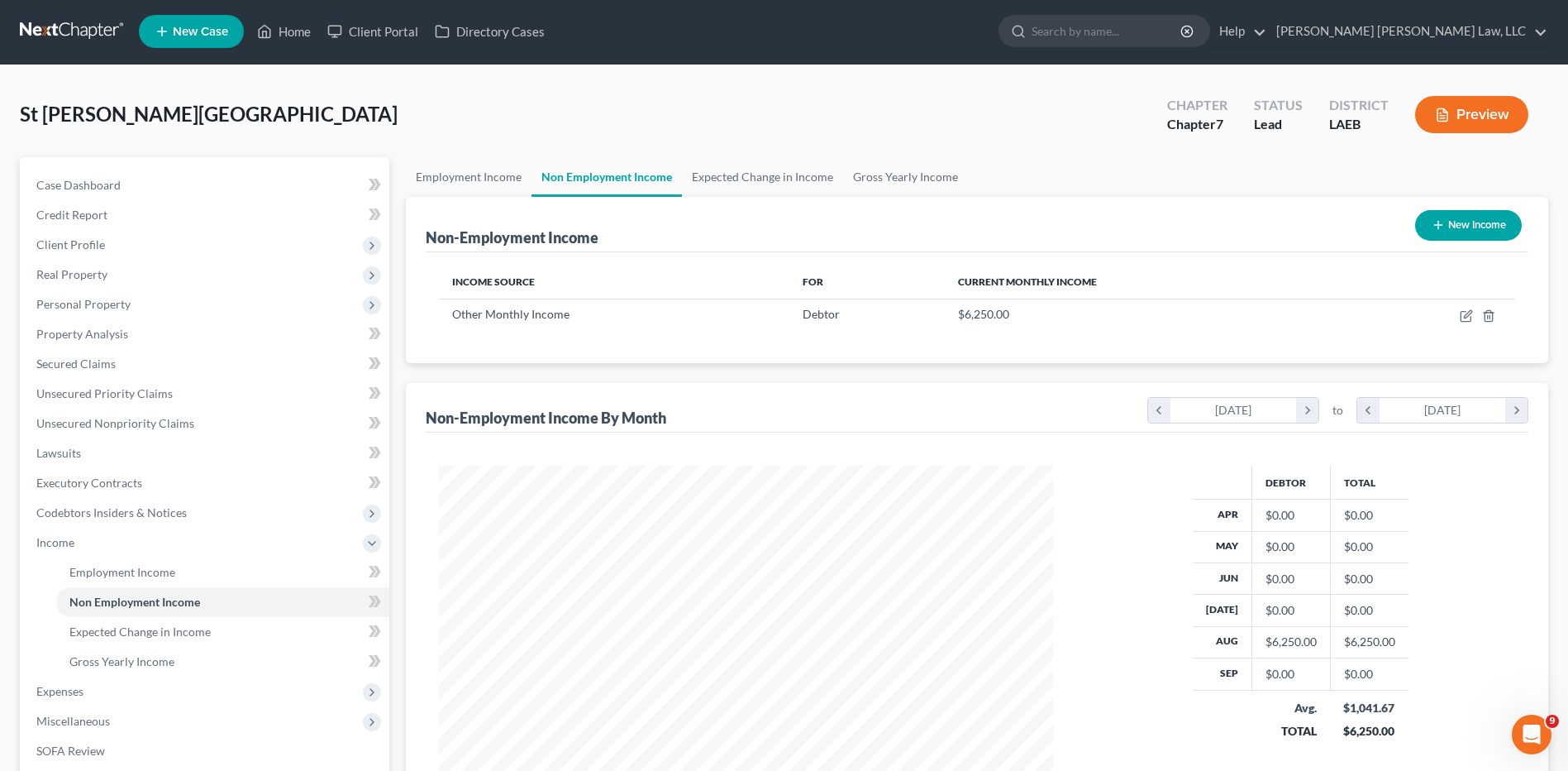
scroll to position [0, 0]
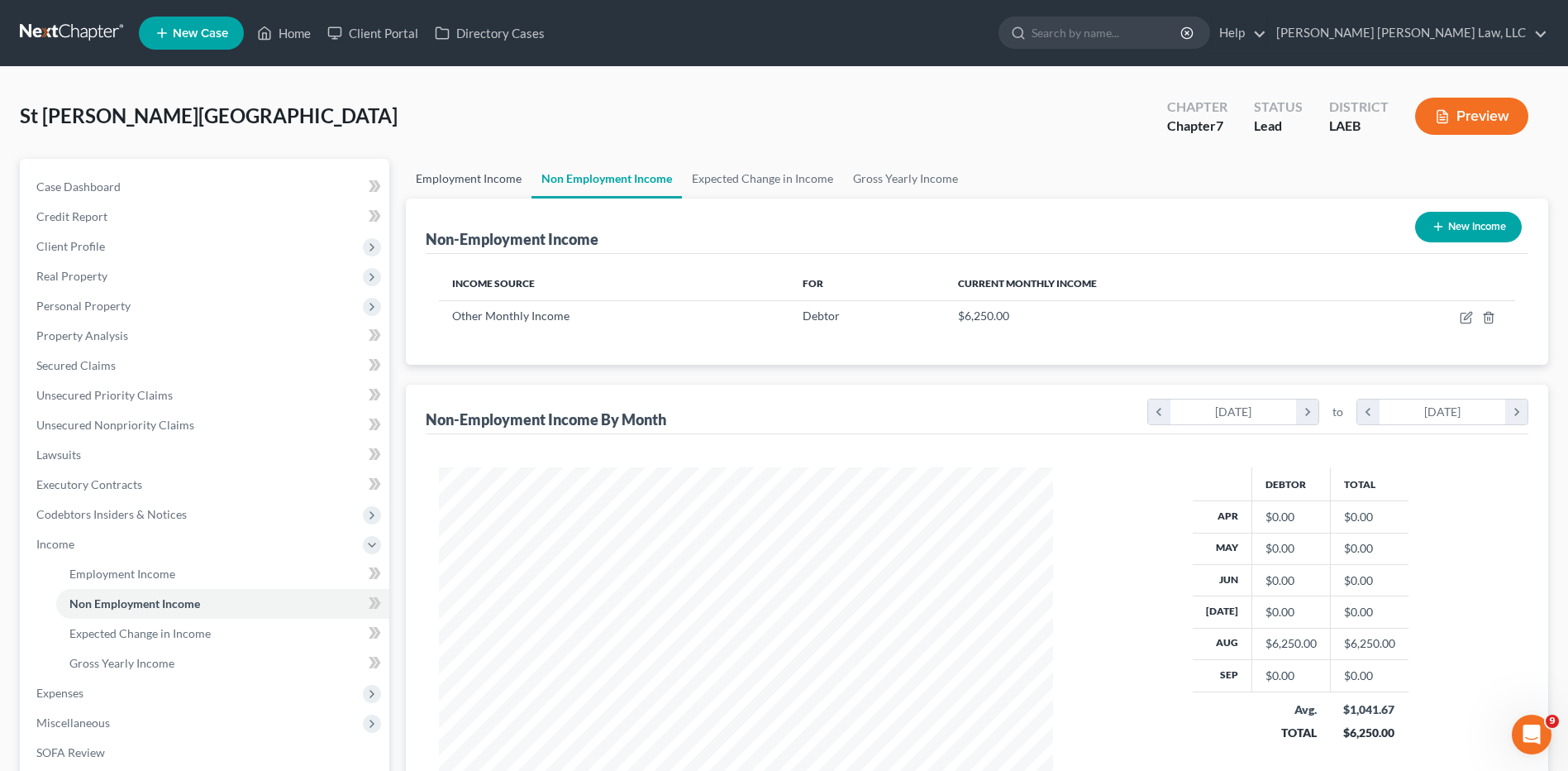
click at [464, 180] on link "Employment Income" at bounding box center [469, 178] width 126 height 39
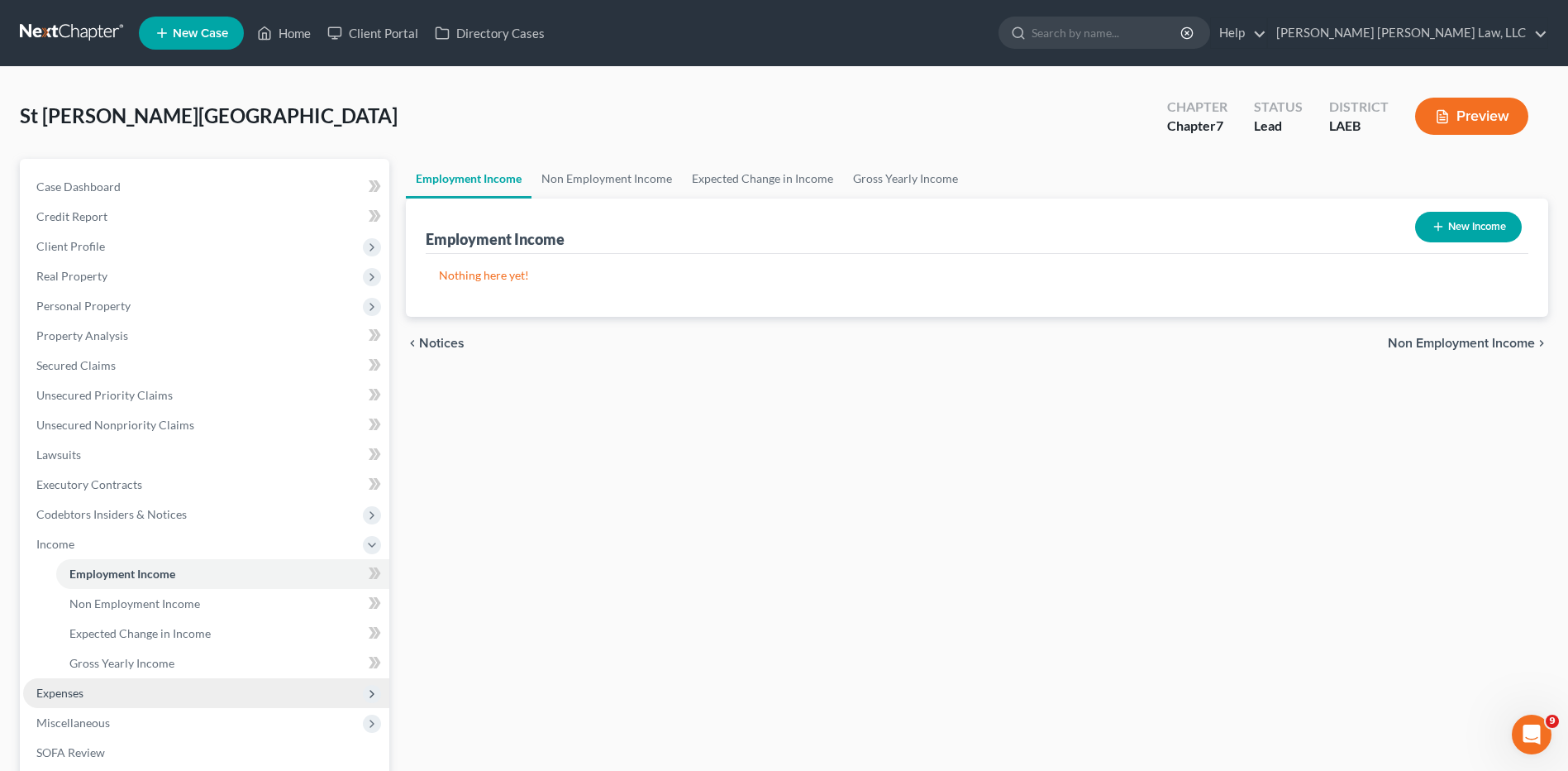
click at [70, 697] on span "Expenses" at bounding box center [60, 692] width 47 height 14
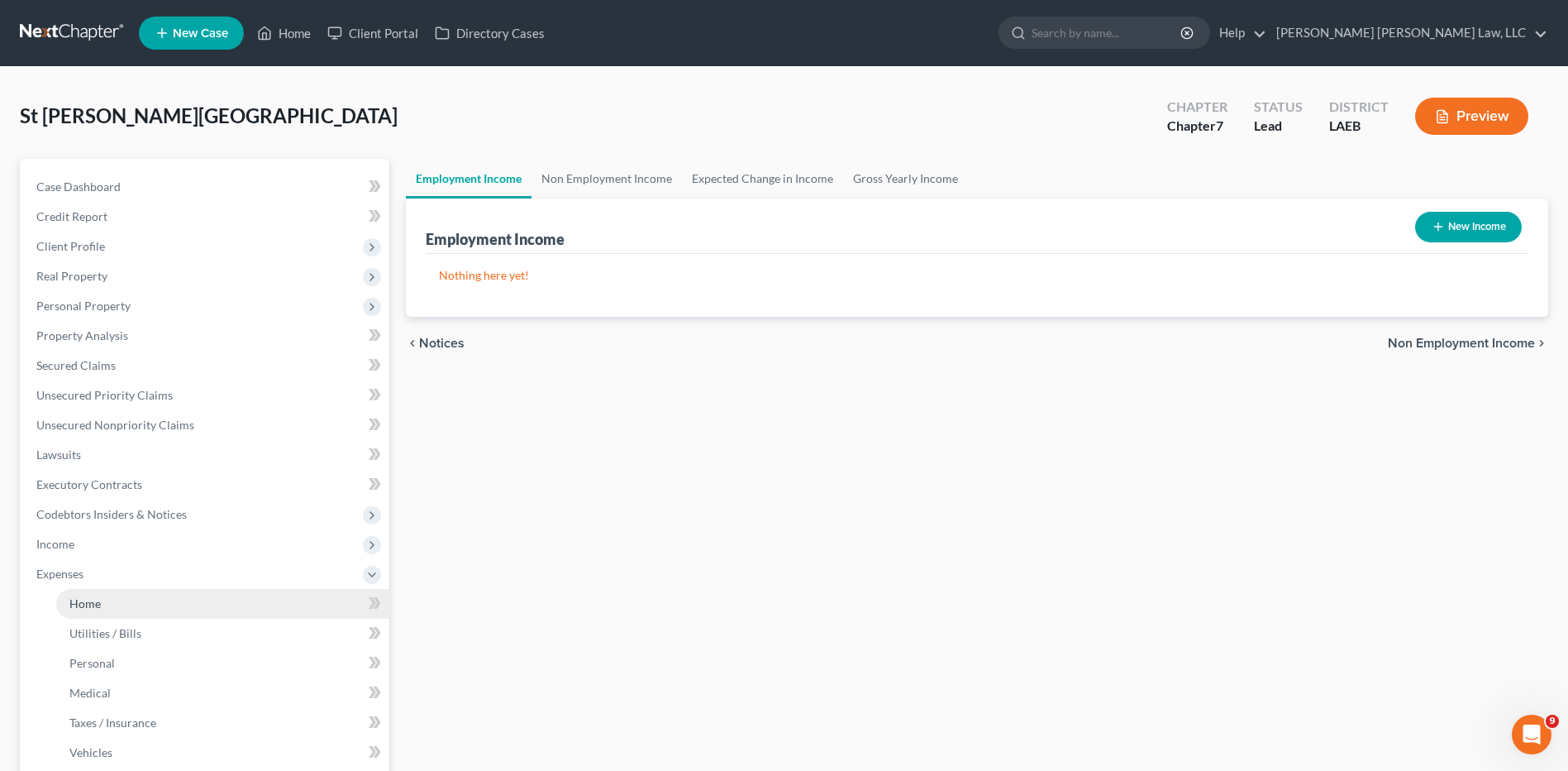
click at [81, 604] on span "Home" at bounding box center [86, 603] width 31 height 14
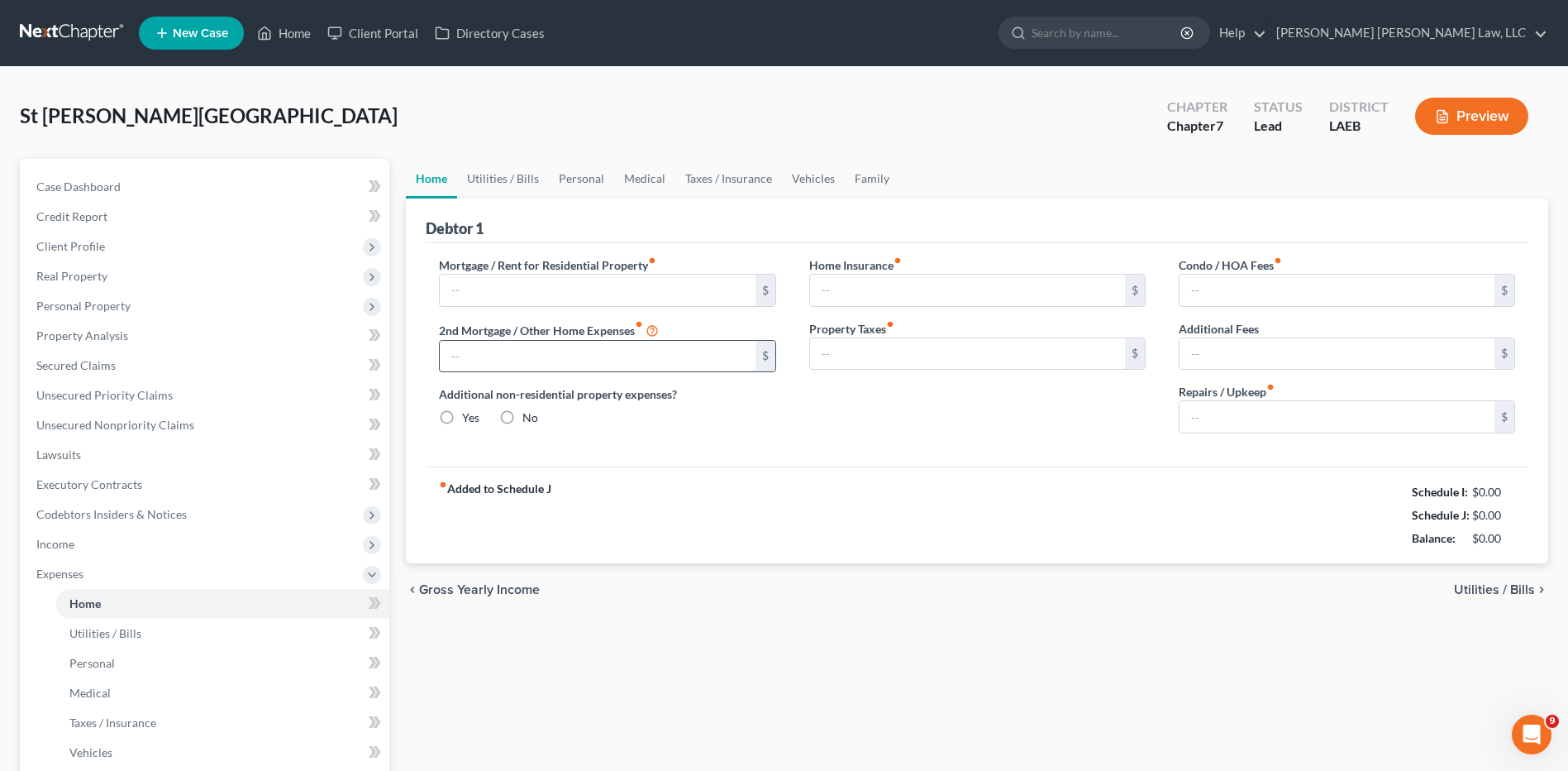
type input "0.00"
radio input "true"
type input "0.00"
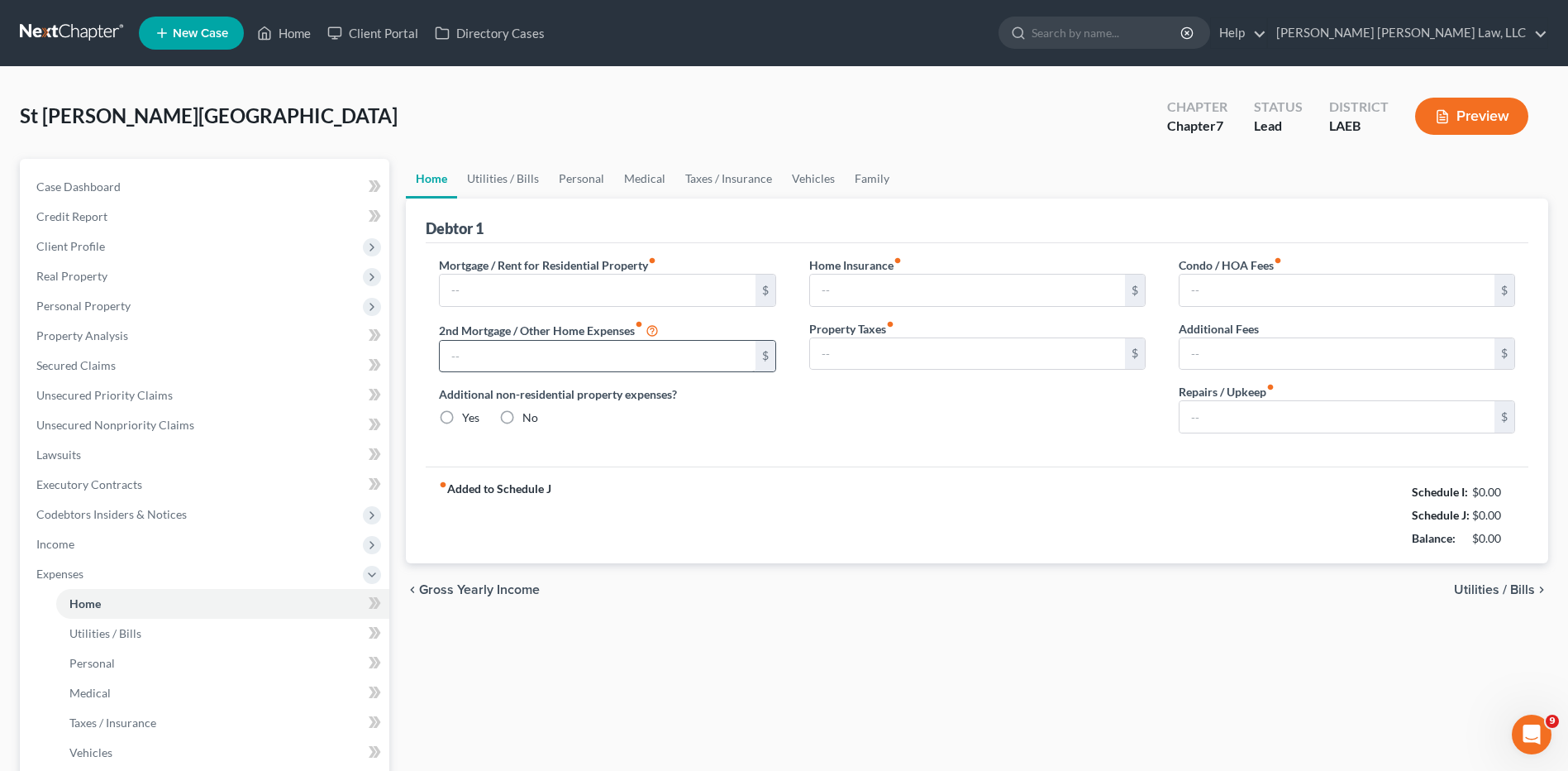
type input "0.00"
click at [484, 293] on input "text" at bounding box center [597, 290] width 315 height 31
type input "1,550"
click at [487, 178] on link "Utilities / Bills" at bounding box center [502, 178] width 91 height 39
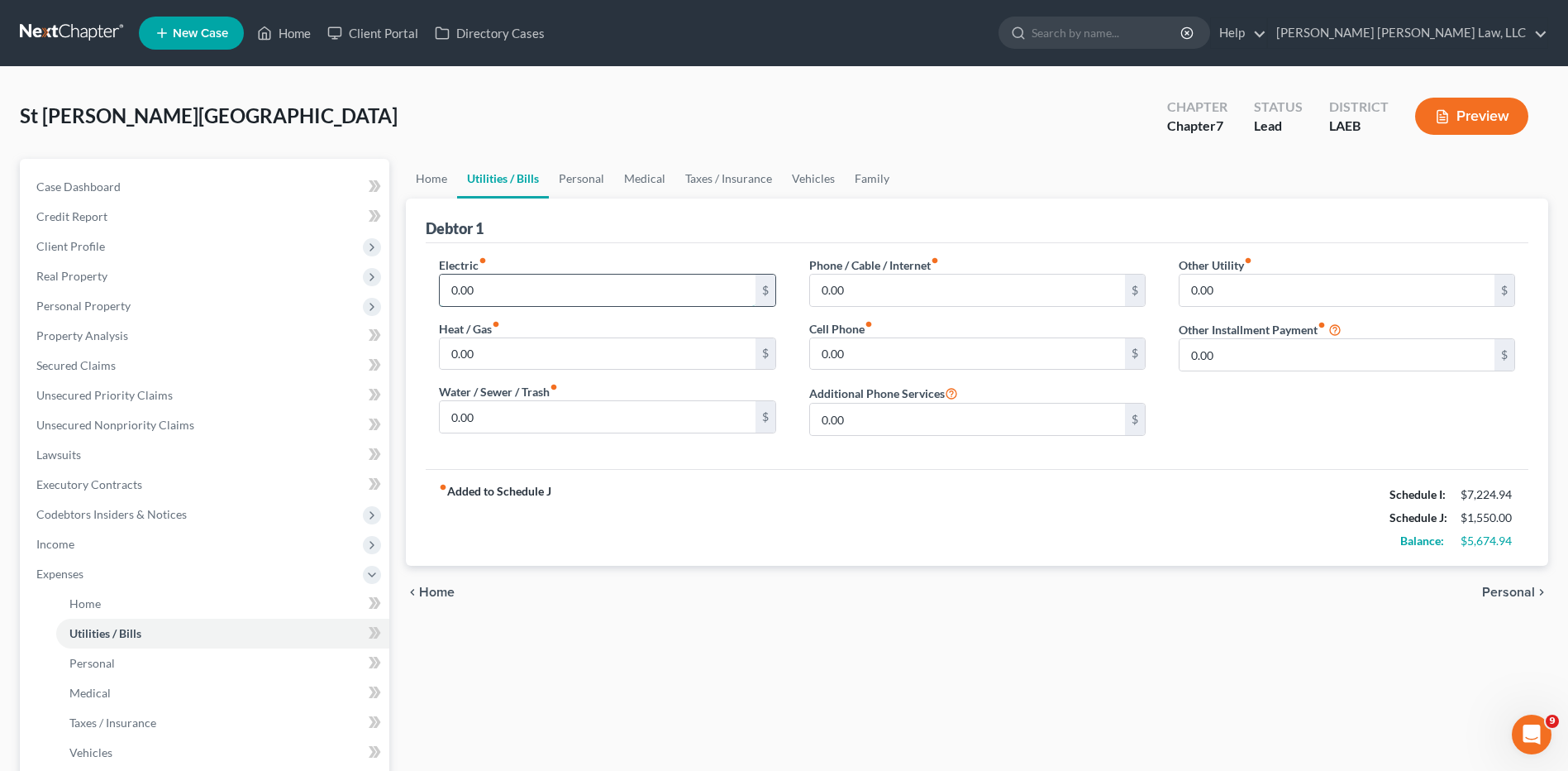
click at [482, 299] on input "0.00" at bounding box center [597, 290] width 315 height 31
type input "175.00"
type input "88.00"
type input "106.00"
type input "50.00"
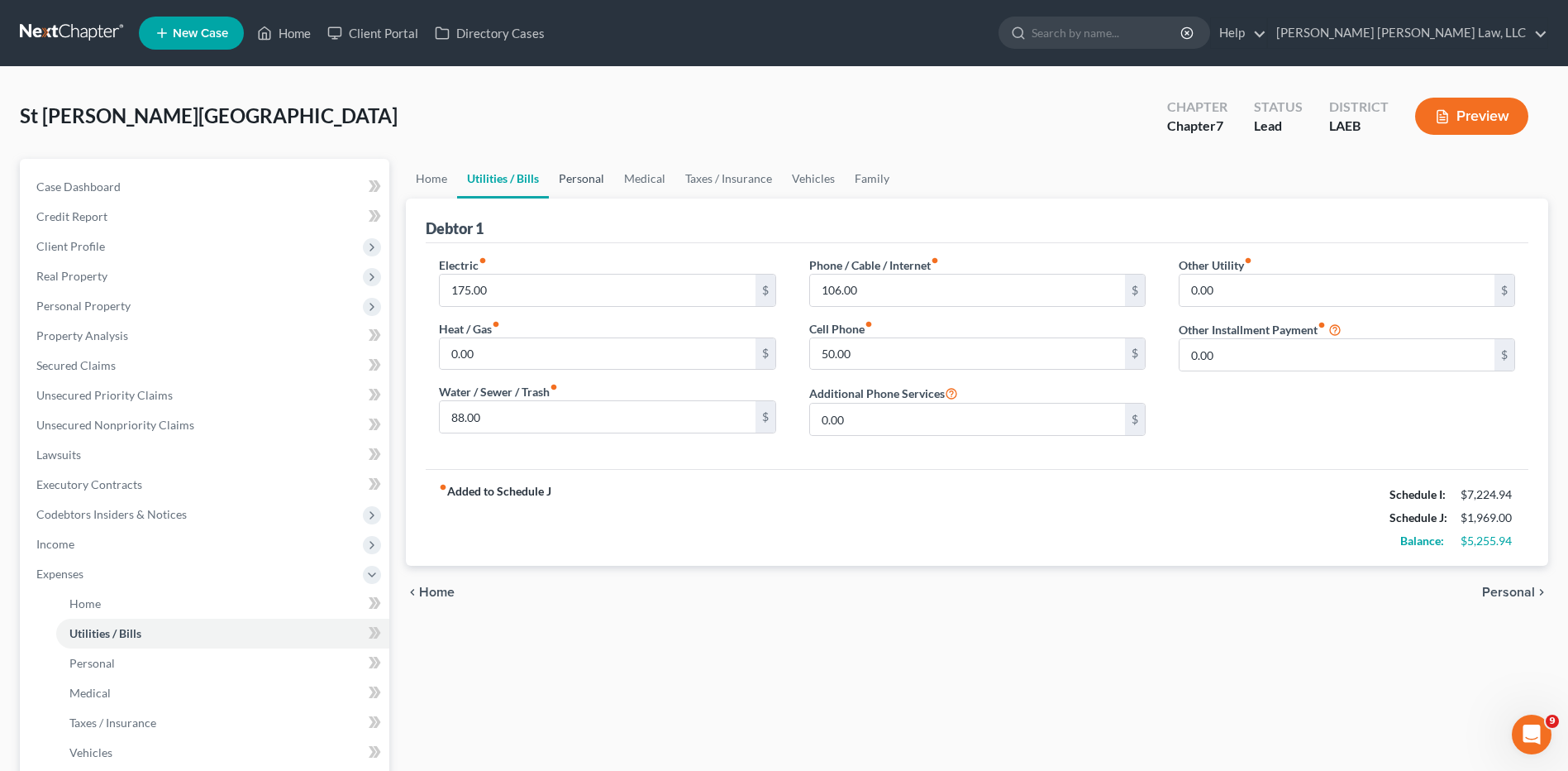
click at [573, 183] on link "Personal" at bounding box center [581, 178] width 65 height 39
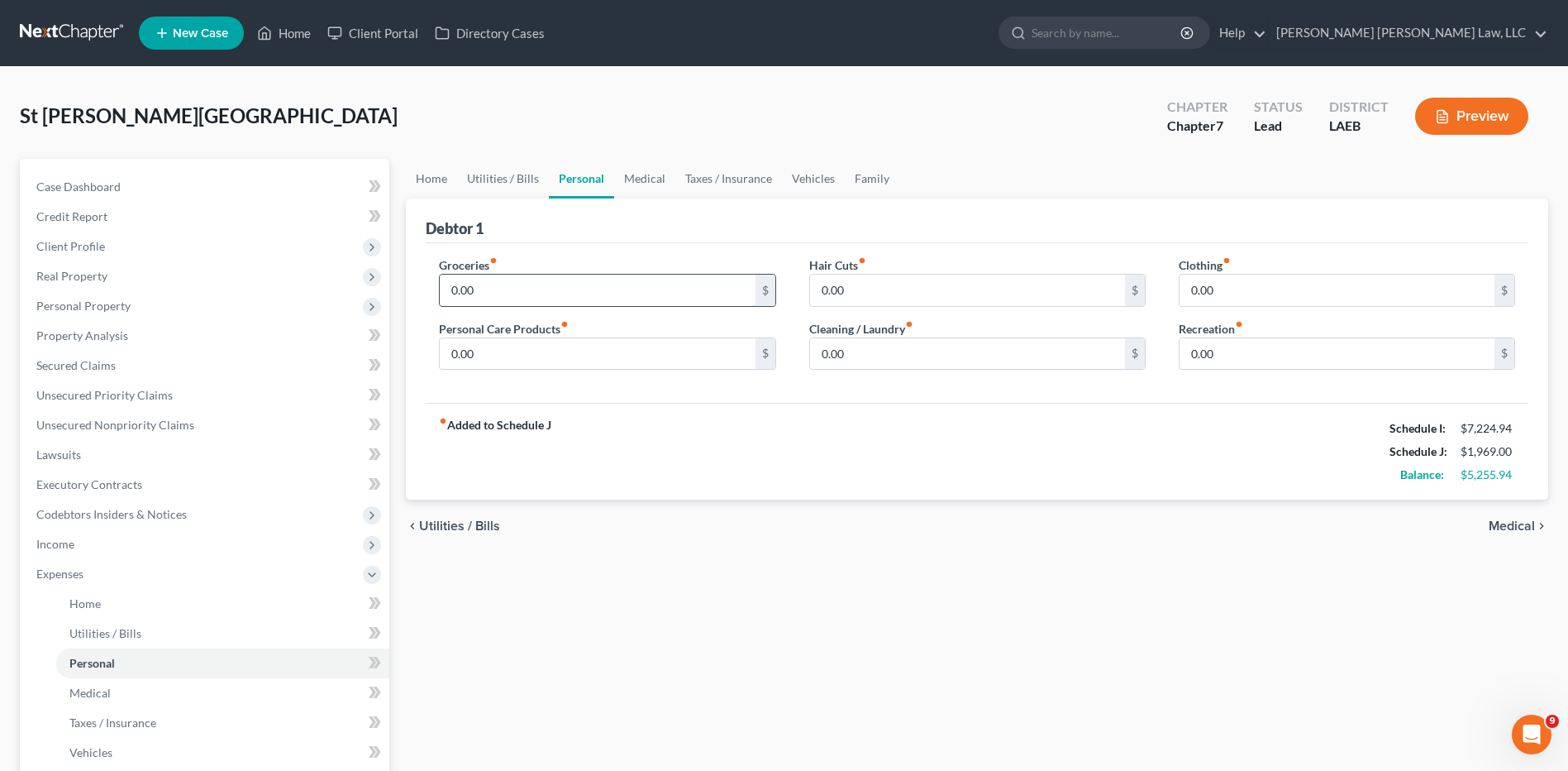
click at [516, 288] on input "0.00" at bounding box center [597, 290] width 315 height 31
type input "487.00"
type input "30.00"
click at [634, 177] on link "Medical" at bounding box center [645, 178] width 61 height 39
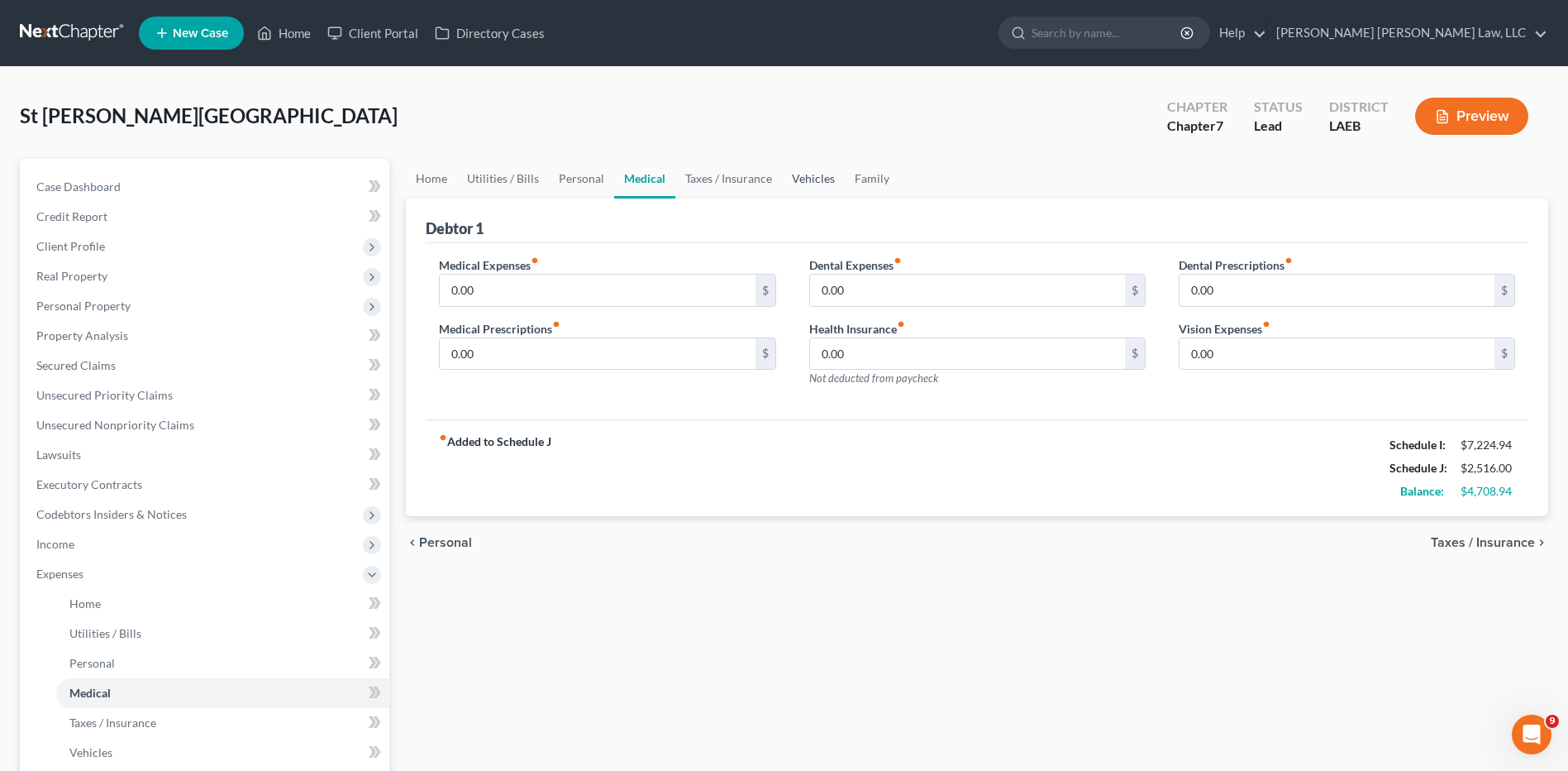
click at [799, 181] on link "Vehicles" at bounding box center [813, 178] width 63 height 39
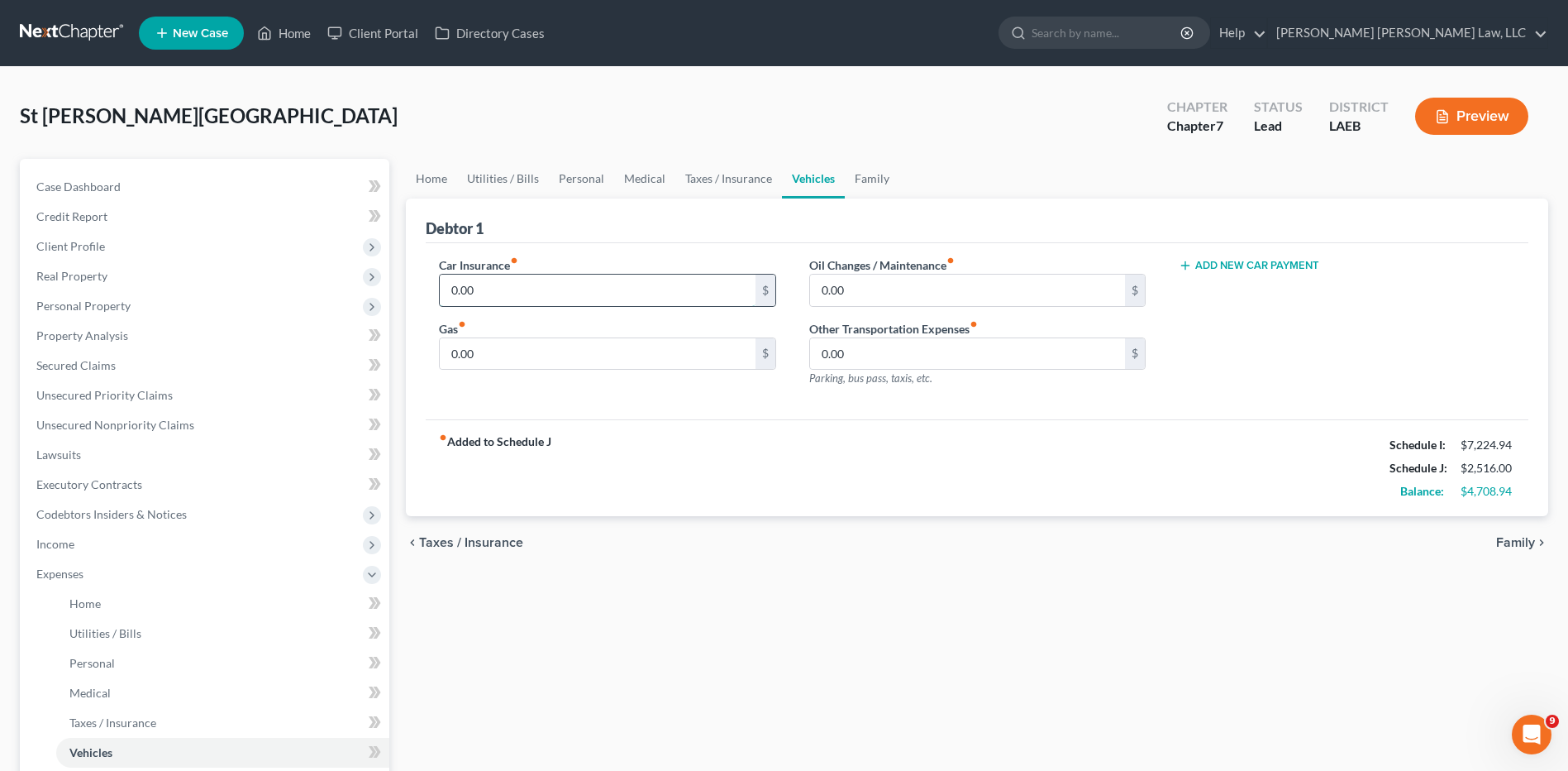
drag, startPoint x: 518, startPoint y: 273, endPoint x: 504, endPoint y: 278, distance: 14.9
click at [518, 274] on input "0.00" at bounding box center [597, 290] width 315 height 31
type input "200.00"
type input "250.00"
type input "40.00"
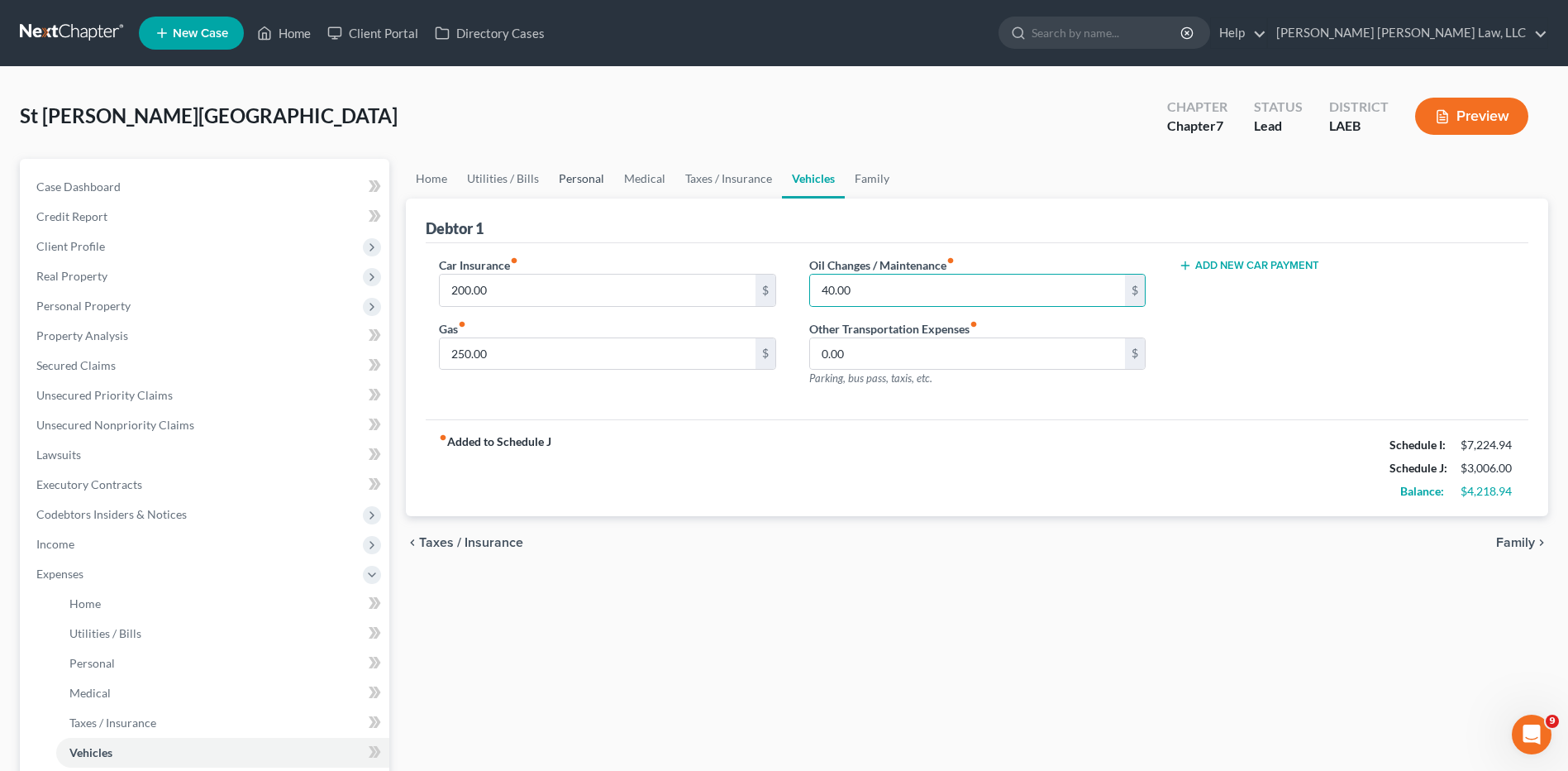
click at [559, 184] on link "Personal" at bounding box center [581, 178] width 65 height 39
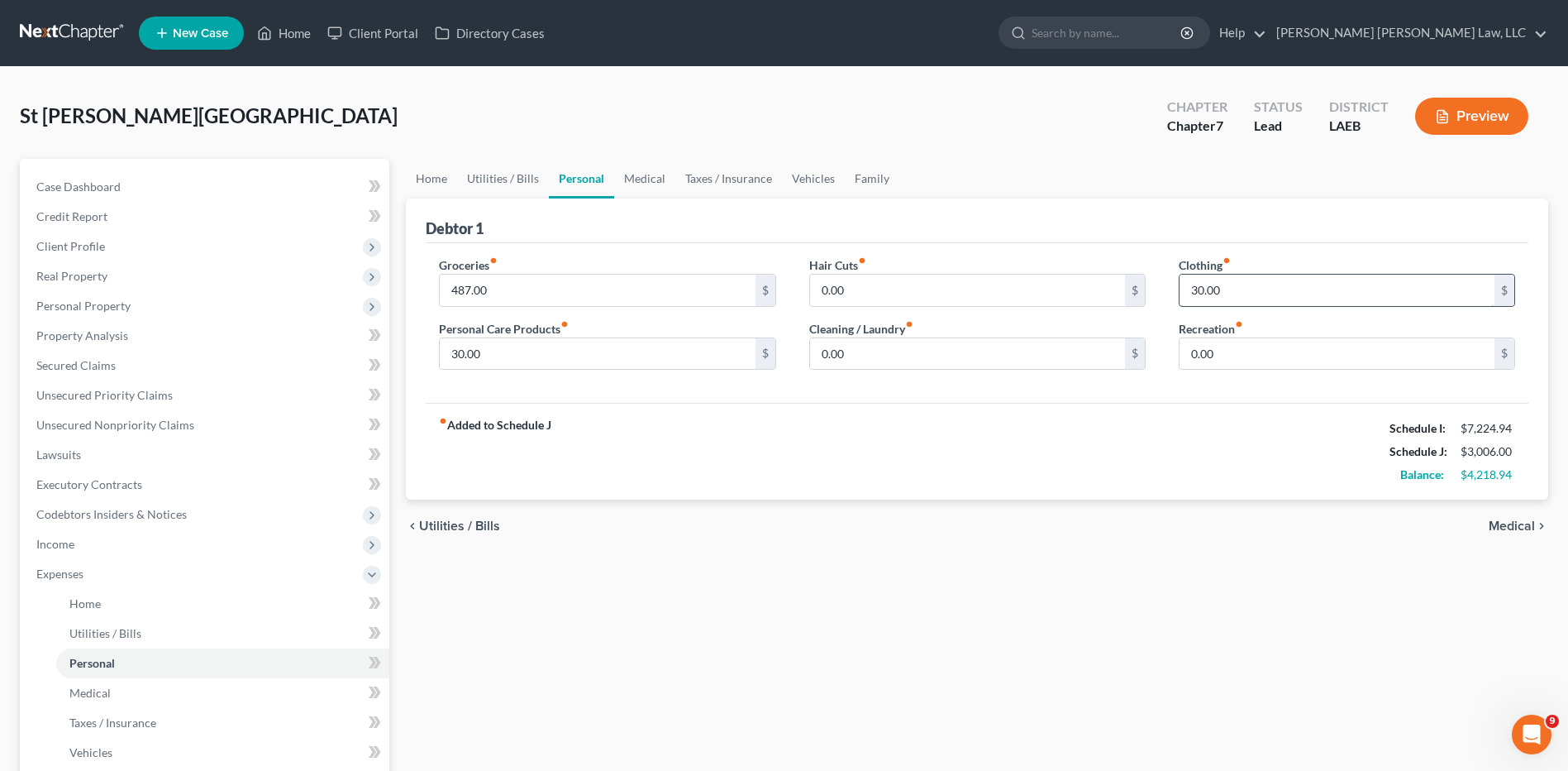
click at [1270, 304] on input "30.00" at bounding box center [1337, 290] width 315 height 31
type input "93.00"
click at [84, 330] on span "Property Analysis" at bounding box center [82, 335] width 91 height 14
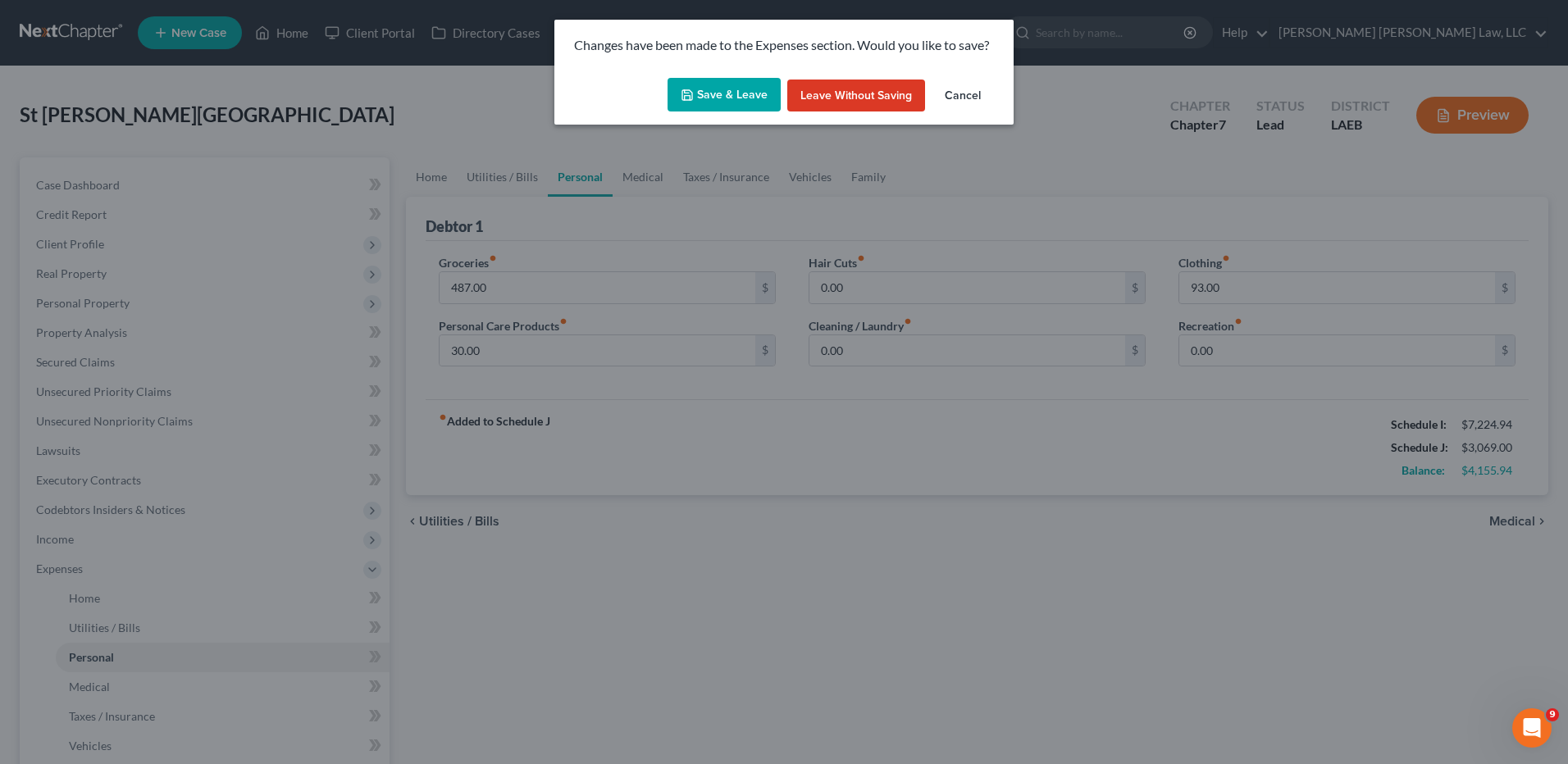
click at [730, 97] on button "Save & Leave" at bounding box center [724, 95] width 113 height 34
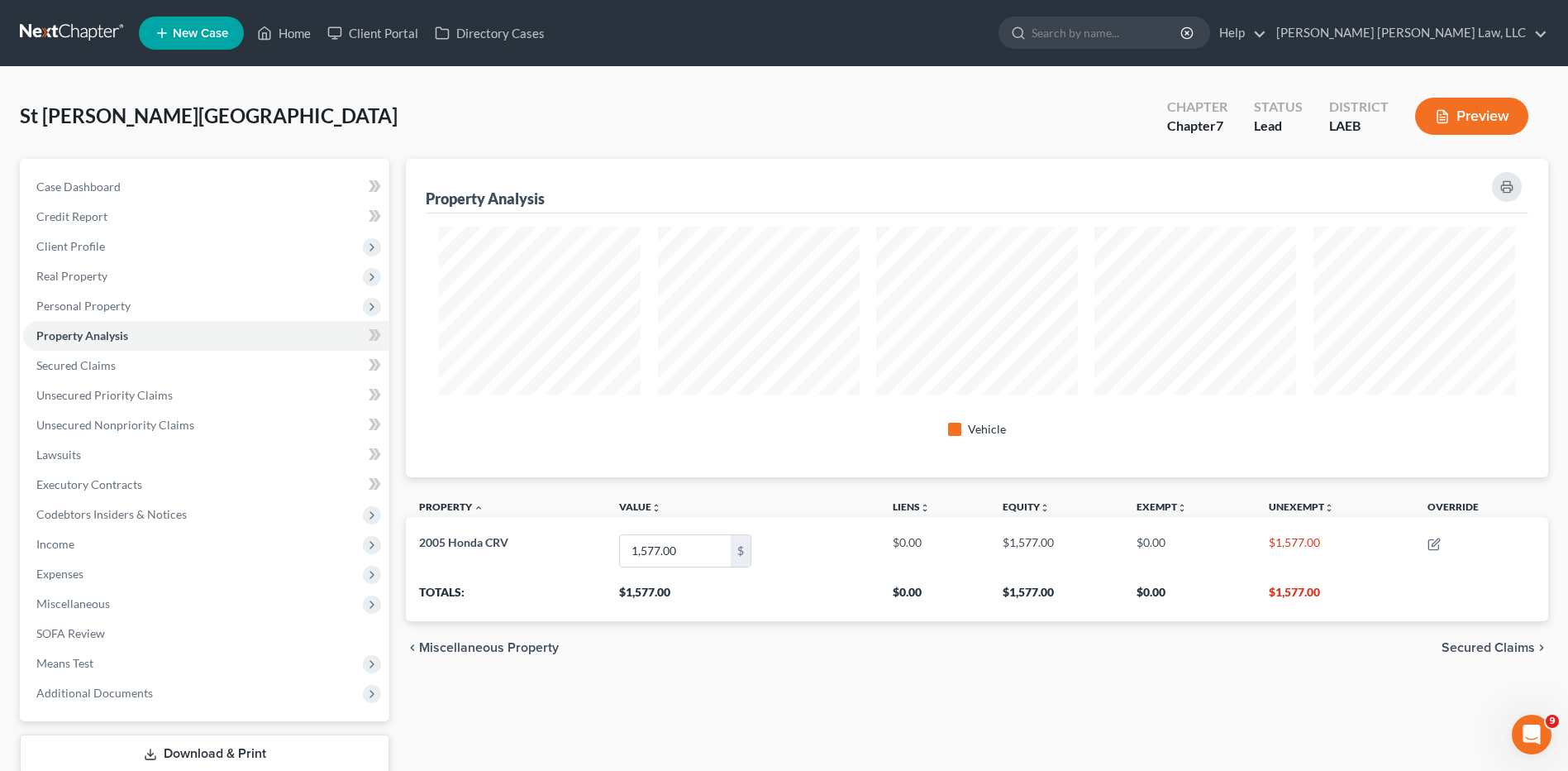
scroll to position [319, 1142]
